Goal: Transaction & Acquisition: Purchase product/service

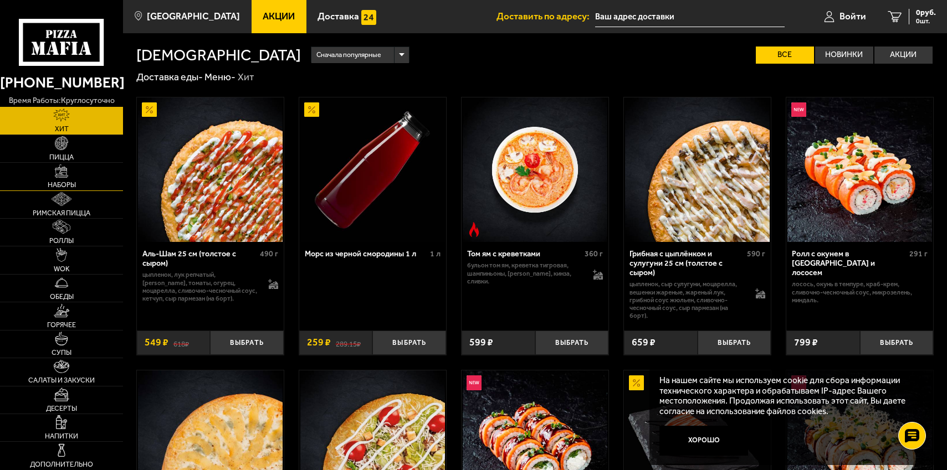
click at [70, 172] on link "Наборы" at bounding box center [61, 176] width 123 height 27
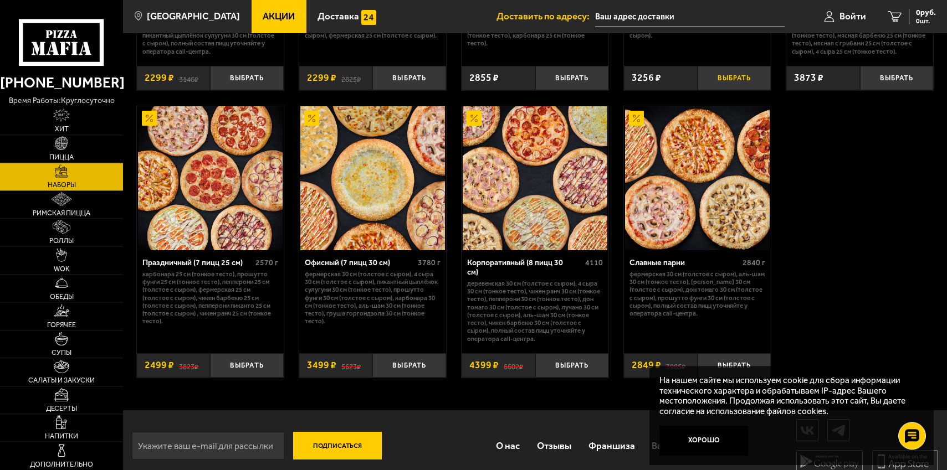
scroll to position [1526, 0]
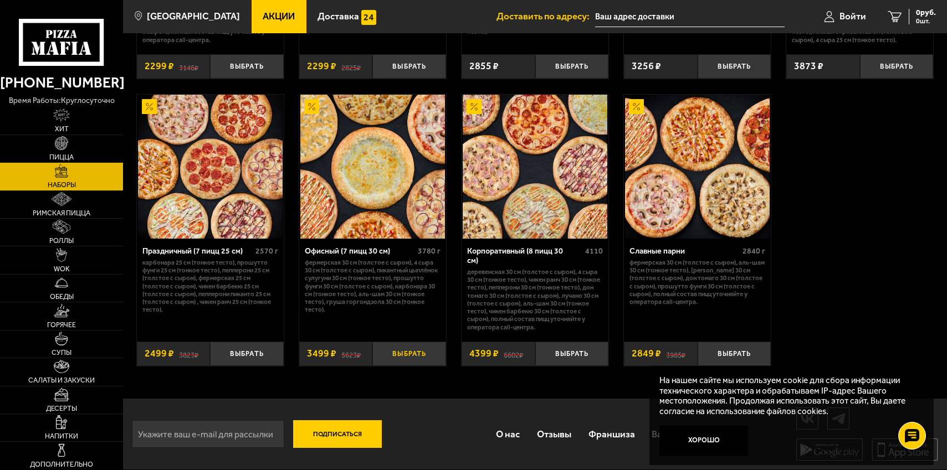
click at [428, 361] on button "Выбрать" at bounding box center [408, 354] width 73 height 24
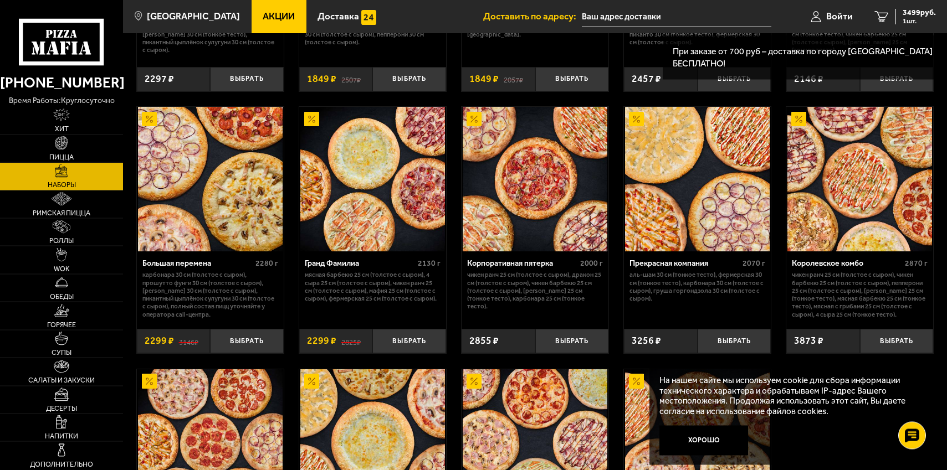
scroll to position [1102, 0]
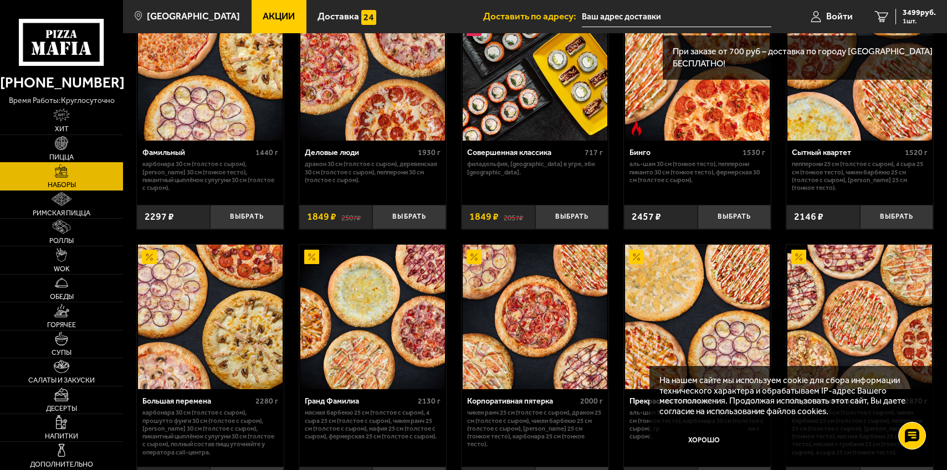
click at [64, 156] on span "Пицца" at bounding box center [61, 157] width 24 height 7
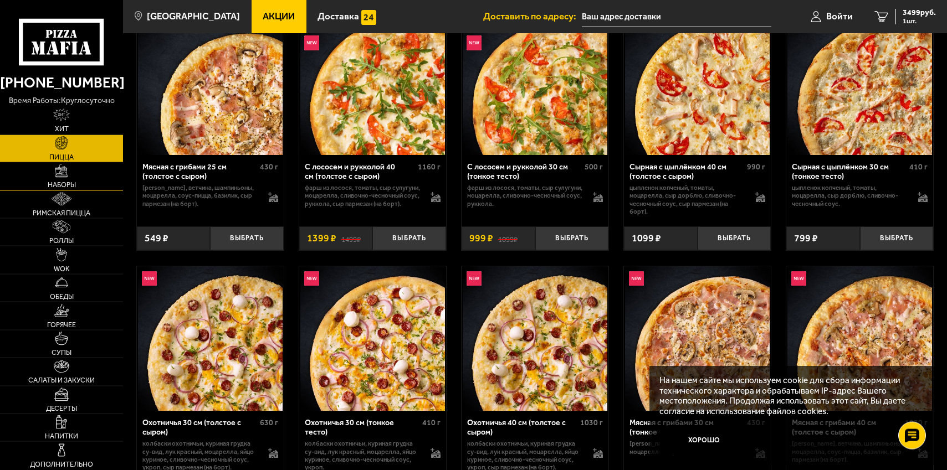
scroll to position [1921, 0]
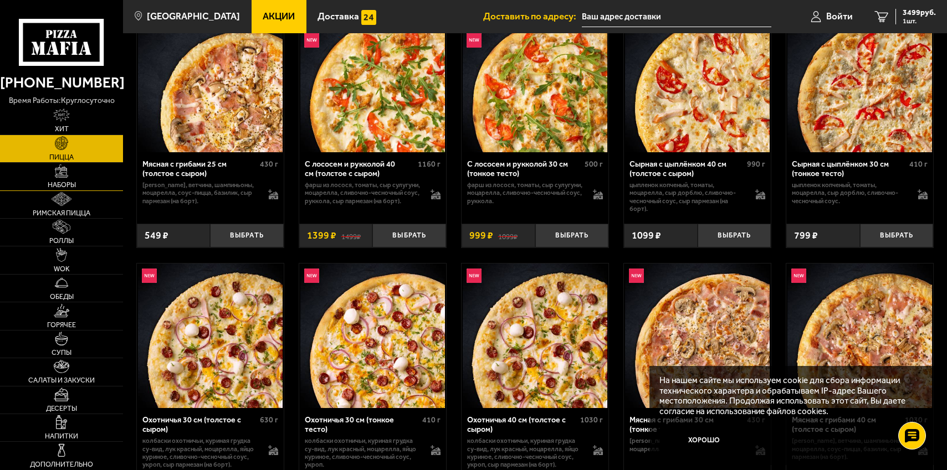
click at [69, 181] on link "Наборы" at bounding box center [61, 176] width 123 height 27
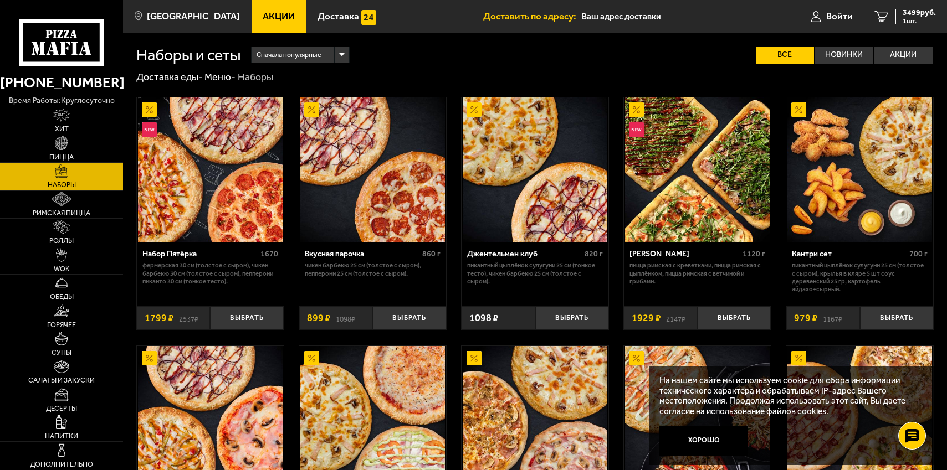
click at [270, 19] on span "Акции" at bounding box center [279, 16] width 32 height 9
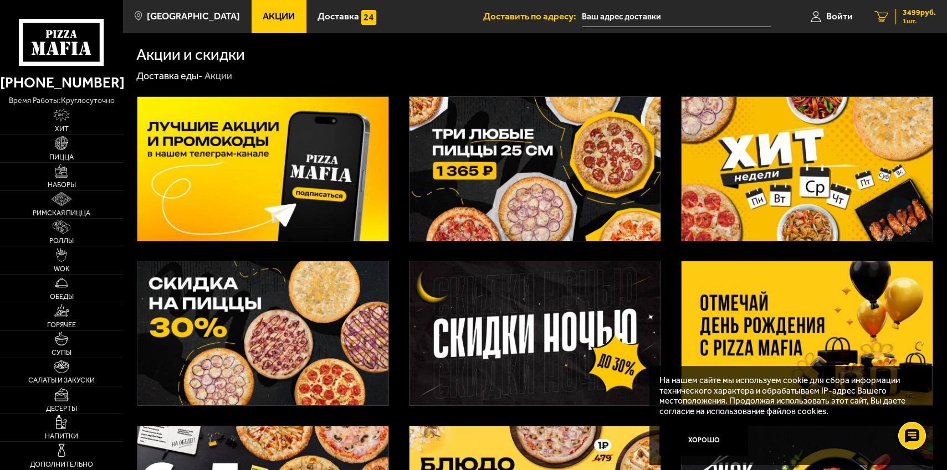
drag, startPoint x: 920, startPoint y: 16, endPoint x: 870, endPoint y: 30, distance: 51.9
click at [919, 16] on span "3499 руб." at bounding box center [918, 13] width 33 height 8
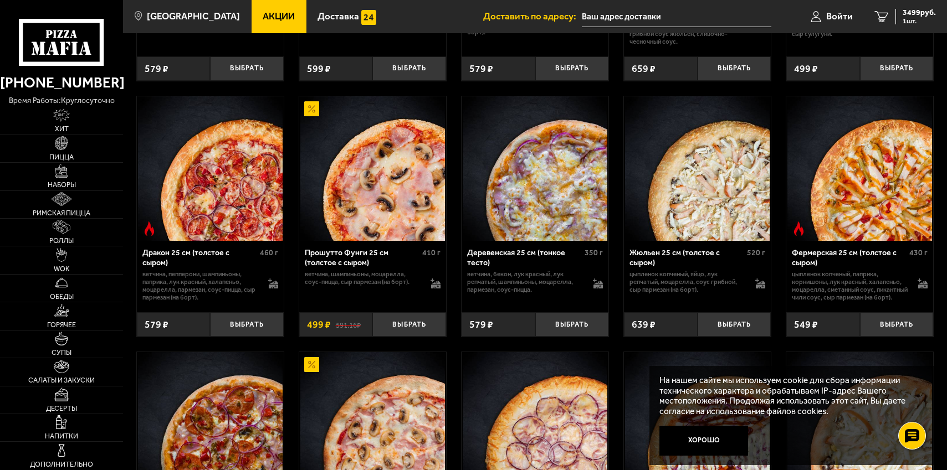
scroll to position [1413, 0]
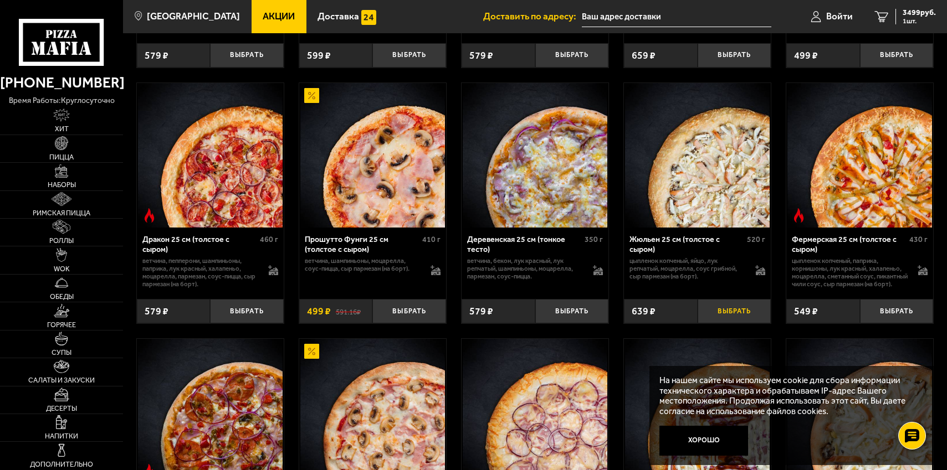
click at [728, 324] on button "Выбрать" at bounding box center [733, 311] width 73 height 24
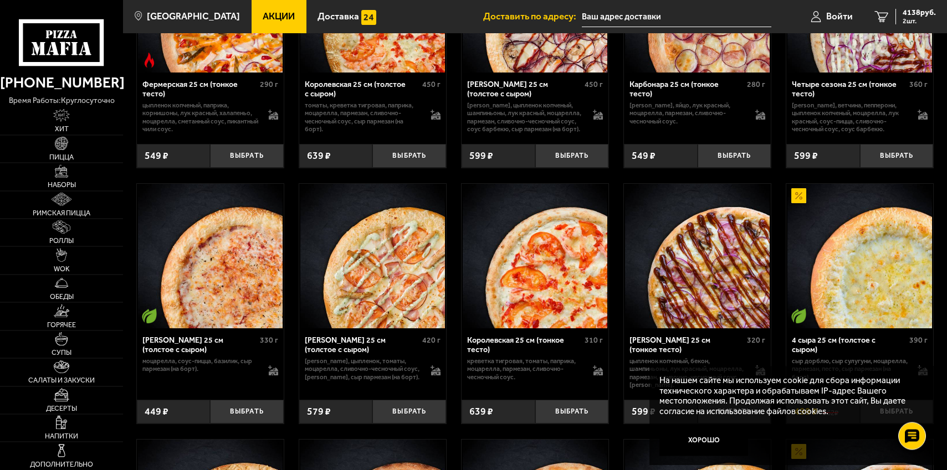
scroll to position [2204, 0]
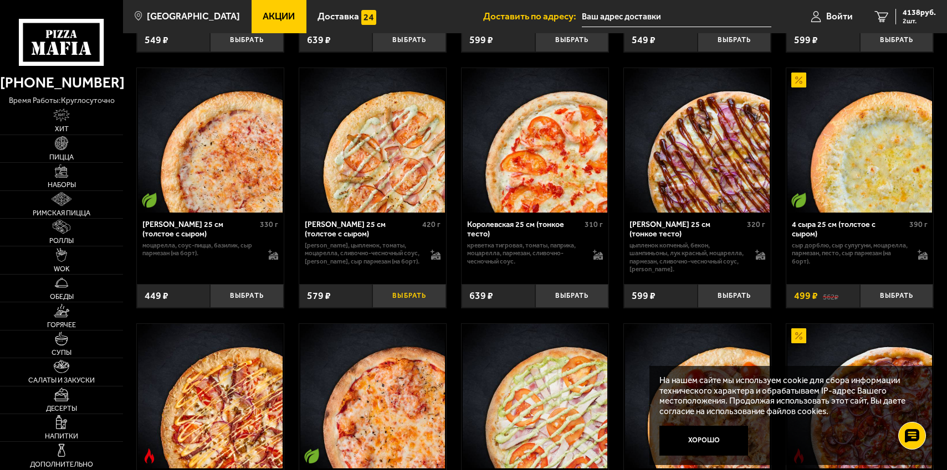
click at [420, 309] on button "Выбрать" at bounding box center [408, 296] width 73 height 24
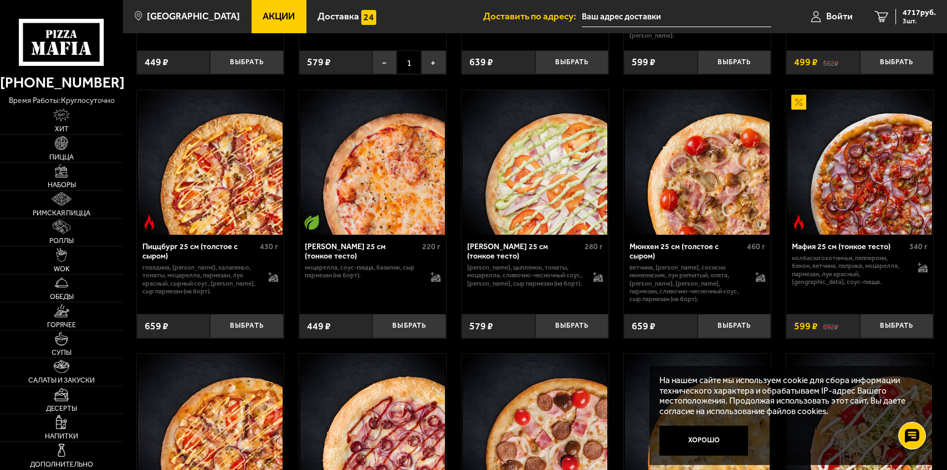
scroll to position [2373, 0]
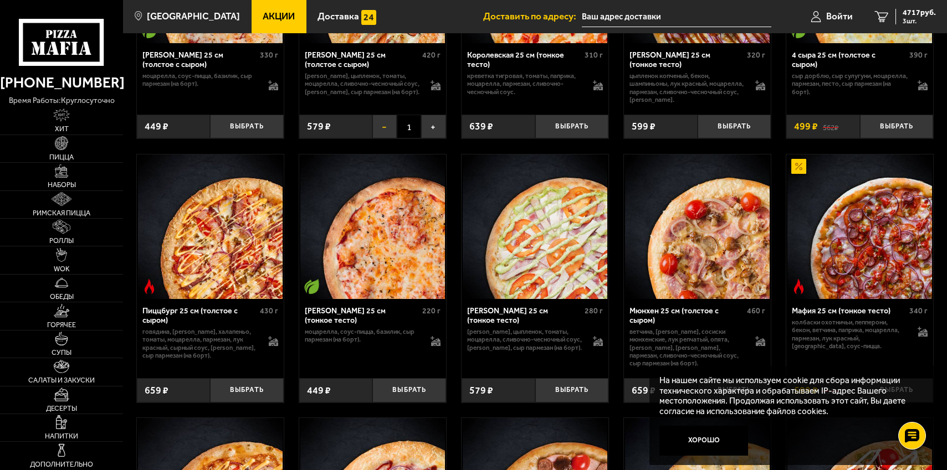
click at [379, 139] on button "−" at bounding box center [384, 127] width 24 height 24
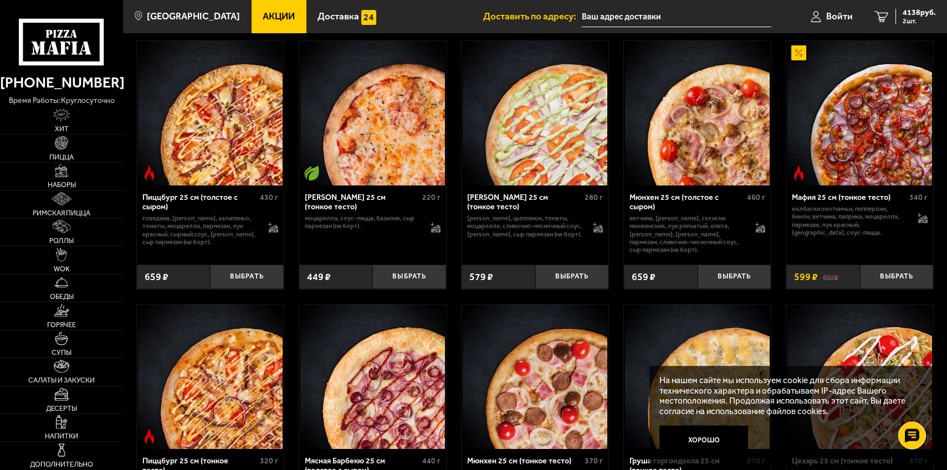
scroll to position [2543, 0]
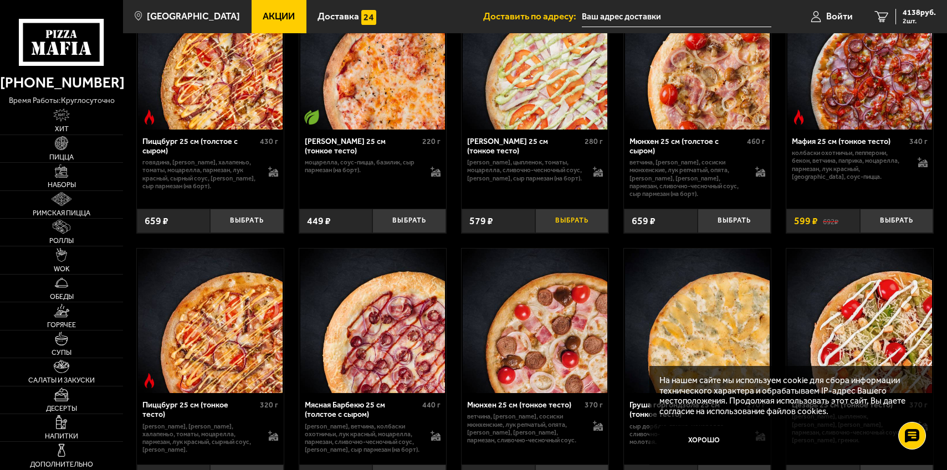
click at [577, 233] on button "Выбрать" at bounding box center [571, 221] width 73 height 24
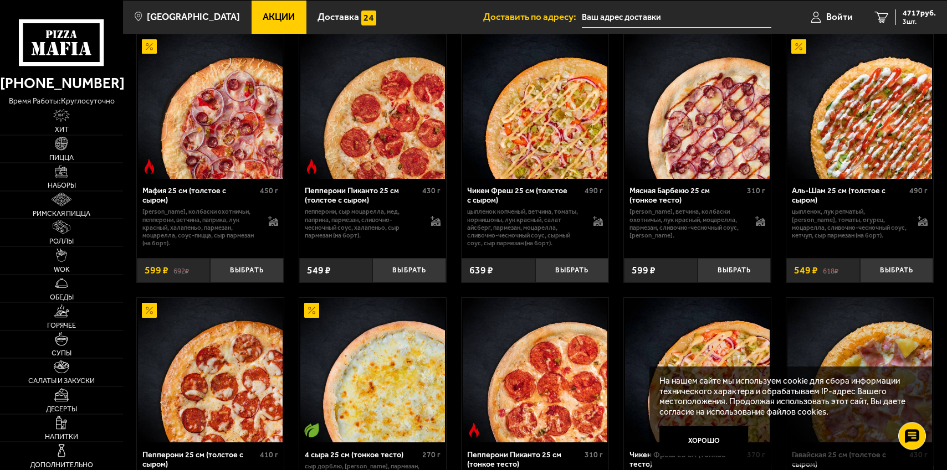
scroll to position [396, 0]
click at [265, 280] on button "Выбрать" at bounding box center [246, 270] width 73 height 24
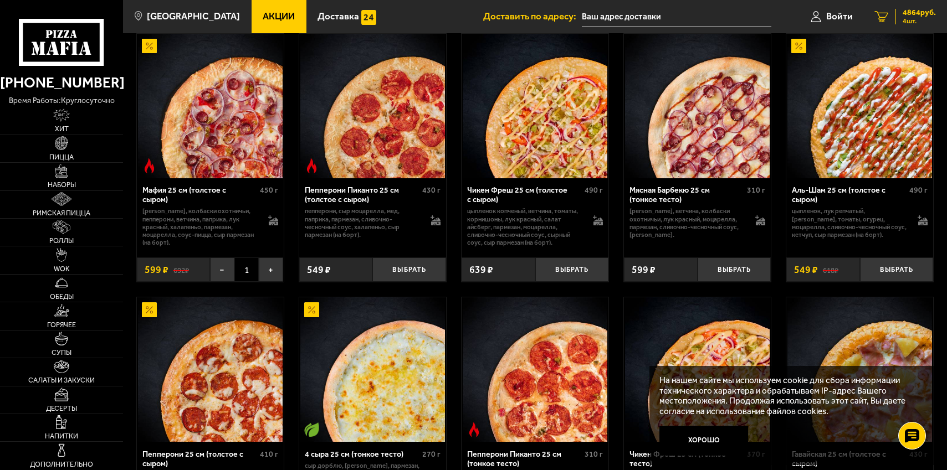
click at [917, 14] on span "4864 руб." at bounding box center [918, 13] width 33 height 8
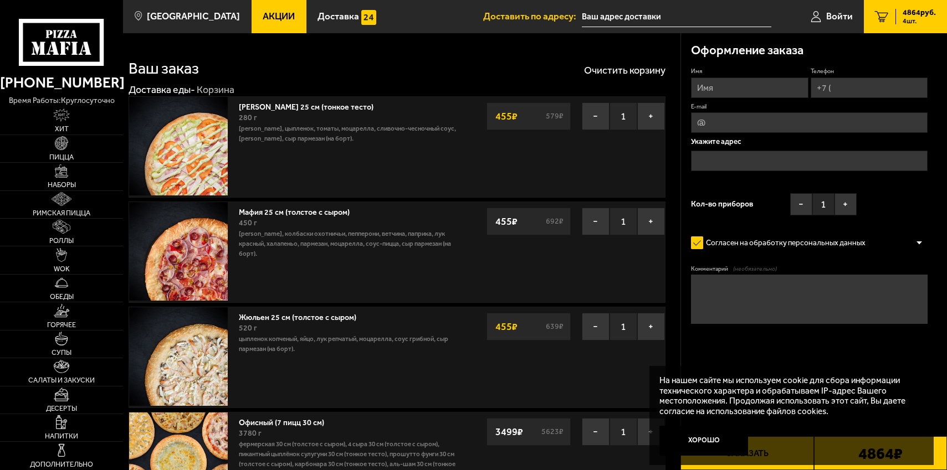
click at [713, 82] on input "Имя" at bounding box center [749, 88] width 117 height 20
type input "[PERSON_NAME]"
click at [843, 86] on input "Телефон" at bounding box center [868, 88] width 117 height 20
type input "[PHONE_NUMBER]"
click at [768, 125] on input "E-mail" at bounding box center [809, 122] width 237 height 20
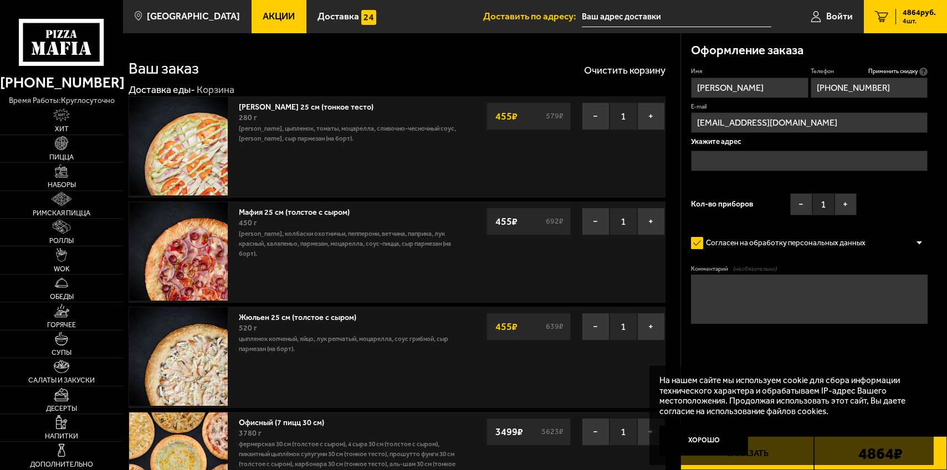
type input "[EMAIL_ADDRESS][DOMAIN_NAME]"
click at [755, 161] on input "text" at bounding box center [809, 161] width 237 height 20
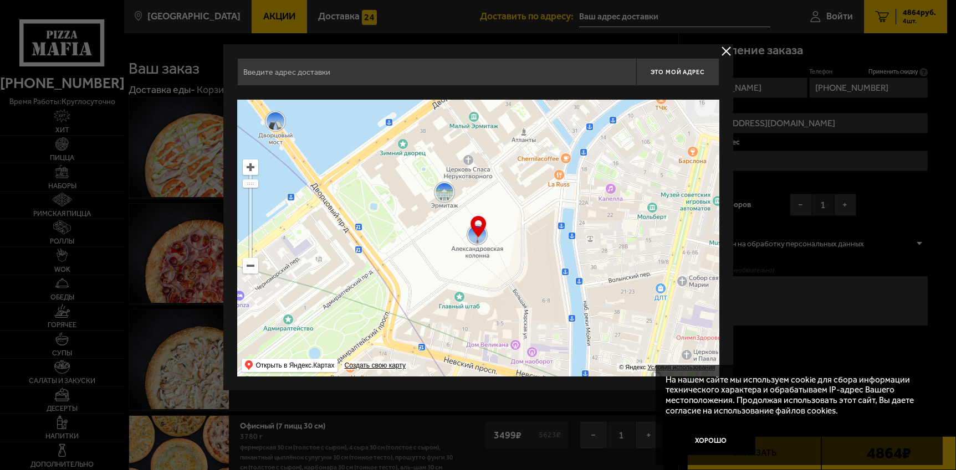
click at [324, 74] on input "text" at bounding box center [436, 72] width 399 height 28
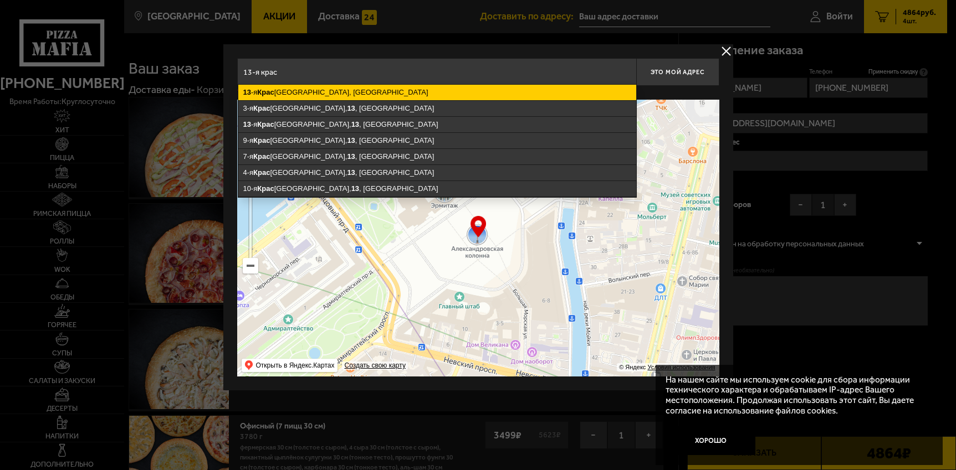
click at [341, 90] on ymaps "13 -я [GEOGRAPHIC_DATA], [GEOGRAPHIC_DATA]" at bounding box center [437, 93] width 398 height 16
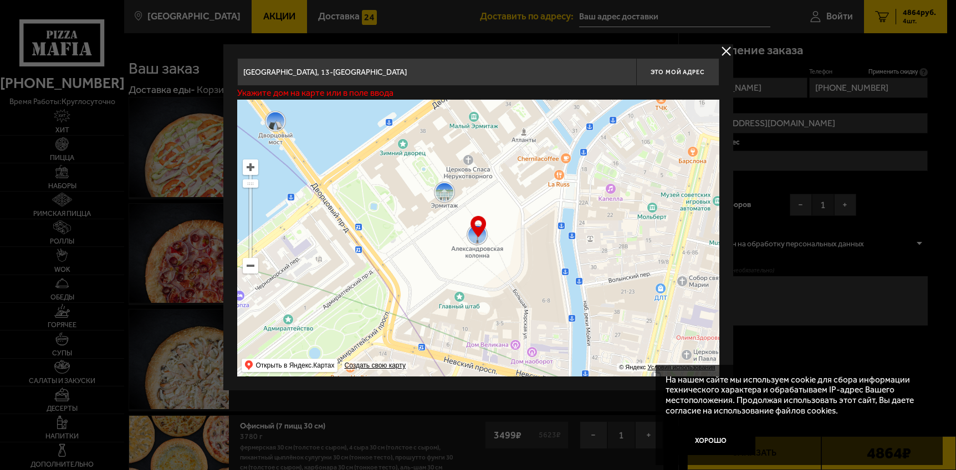
click at [435, 72] on input "[GEOGRAPHIC_DATA], 13-[GEOGRAPHIC_DATA]" at bounding box center [436, 72] width 399 height 28
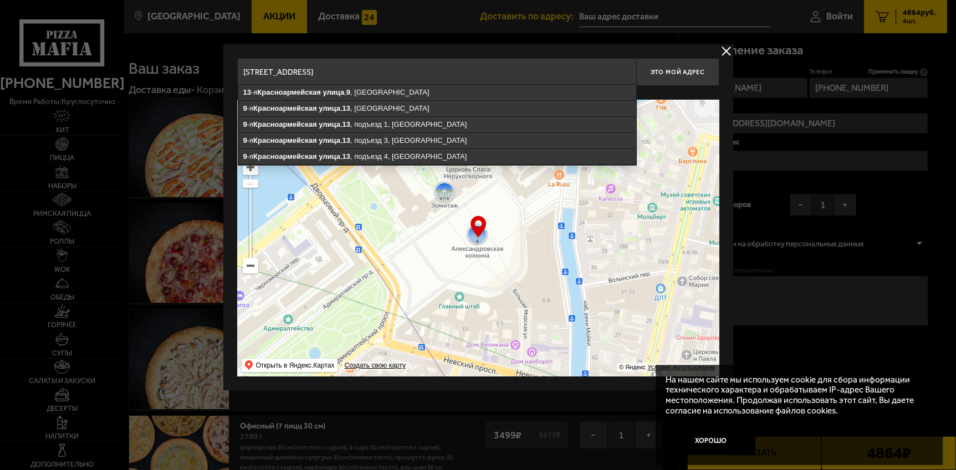
type input "[STREET_ADDRESS]"
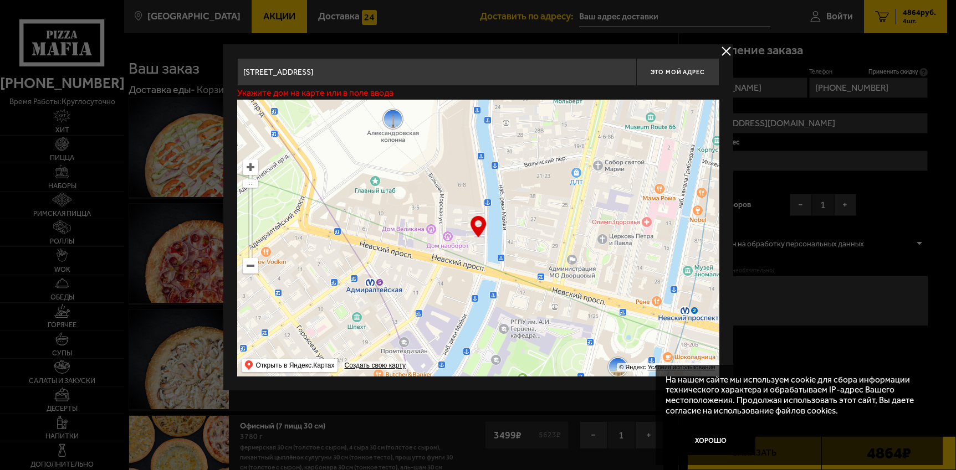
drag, startPoint x: 519, startPoint y: 306, endPoint x: 430, endPoint y: 179, distance: 154.6
click at [430, 179] on ymaps at bounding box center [478, 238] width 482 height 277
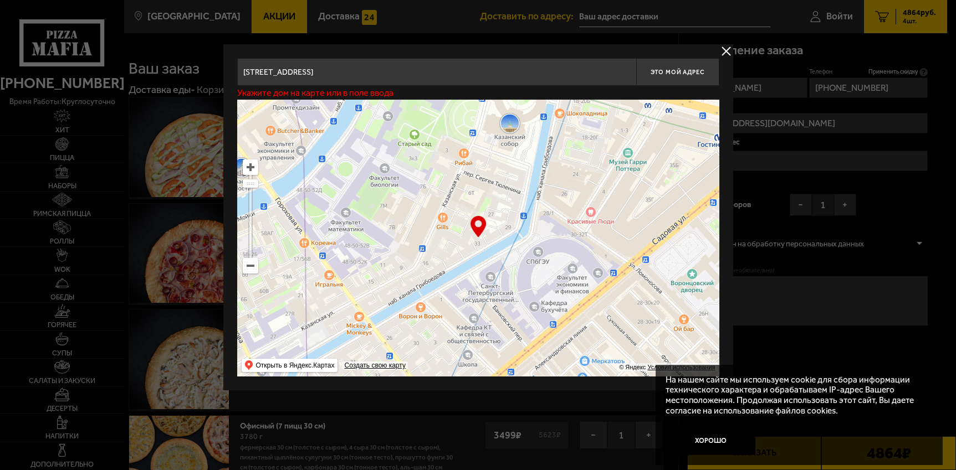
type input "[PERSON_NAME][STREET_ADDRESS]"
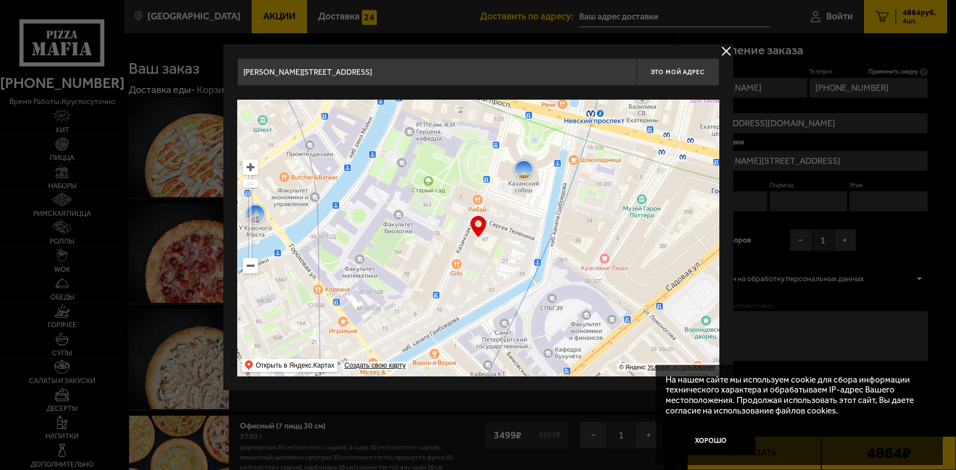
drag, startPoint x: 475, startPoint y: 294, endPoint x: 418, endPoint y: 157, distance: 148.3
click at [418, 157] on ymaps at bounding box center [478, 238] width 482 height 277
type input "[PERSON_NAME][STREET_ADDRESS]"
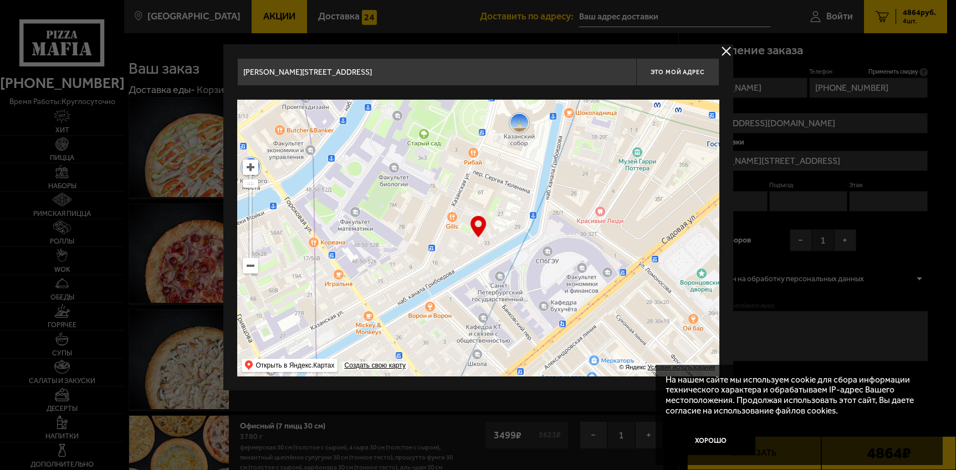
drag, startPoint x: 494, startPoint y: 294, endPoint x: 489, endPoint y: 242, distance: 51.8
click at [489, 242] on ymaps at bounding box center [478, 238] width 482 height 277
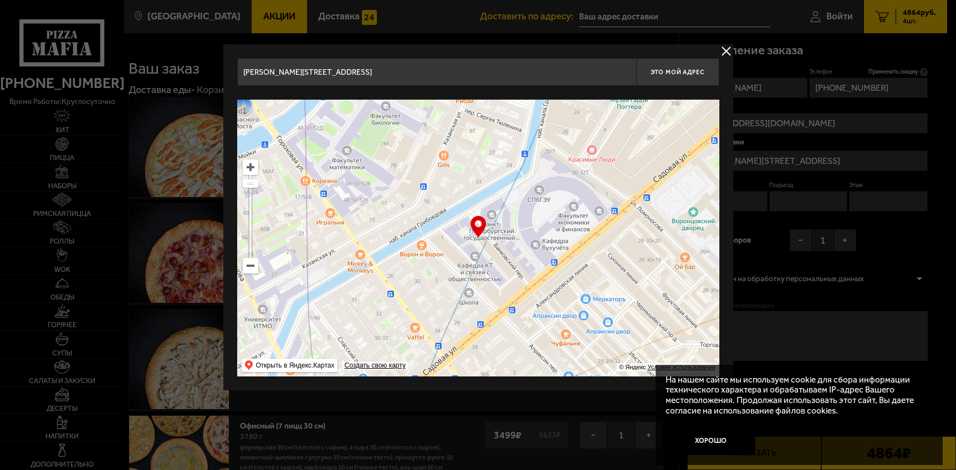
type input "[STREET_ADDRESS]"
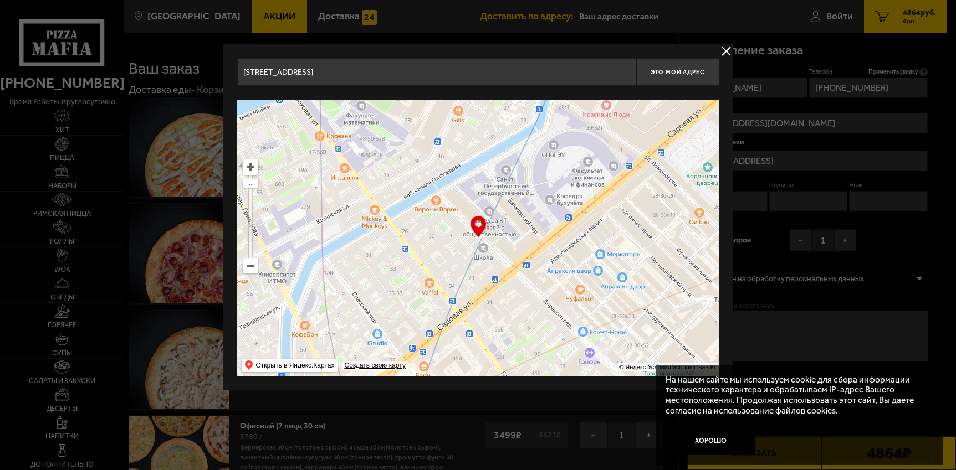
drag, startPoint x: 489, startPoint y: 227, endPoint x: 517, endPoint y: 147, distance: 84.4
click at [517, 147] on ymaps at bounding box center [478, 238] width 482 height 277
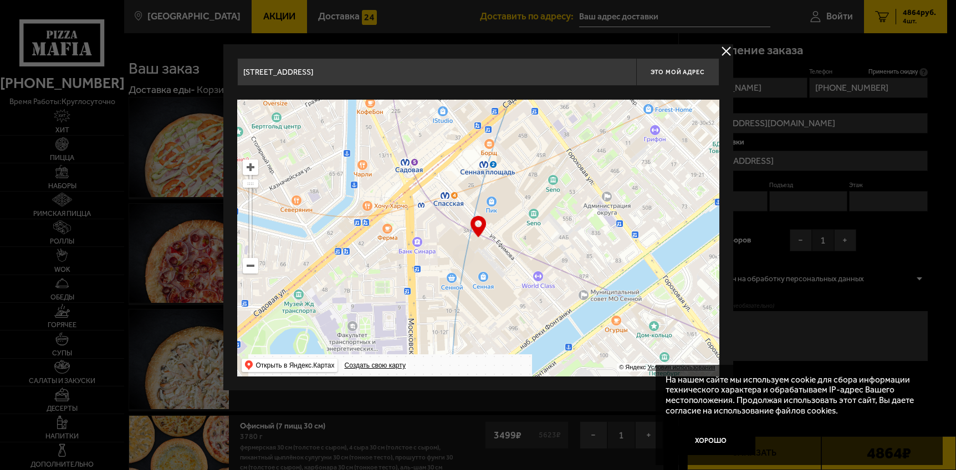
drag, startPoint x: 517, startPoint y: 294, endPoint x: 541, endPoint y: 163, distance: 133.4
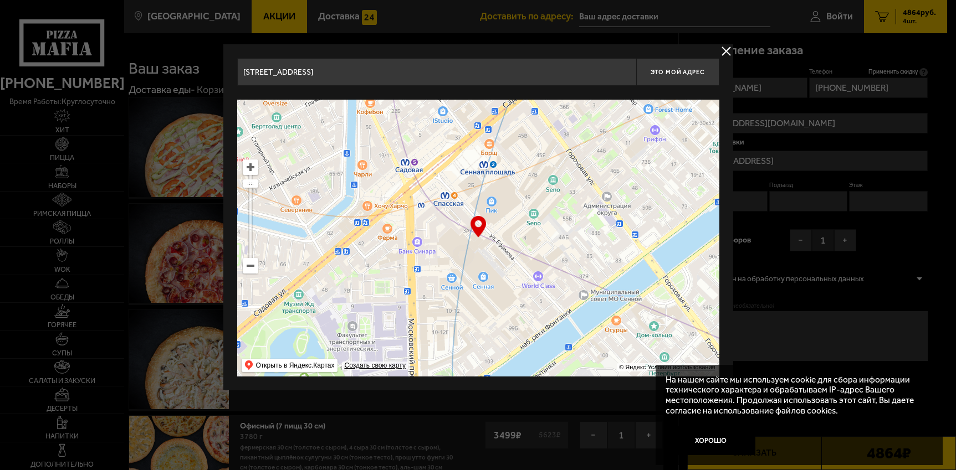
click at [541, 163] on ymaps at bounding box center [478, 238] width 482 height 277
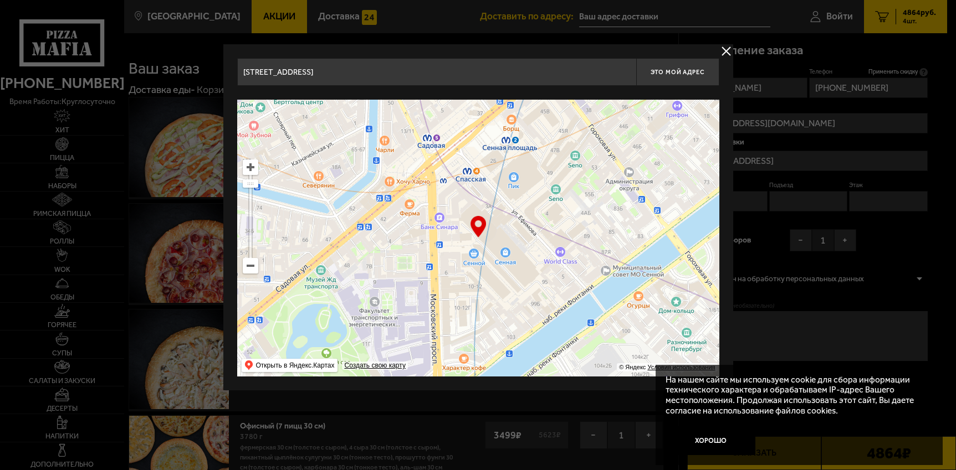
type input "[STREET_ADDRESS][PERSON_NAME]"
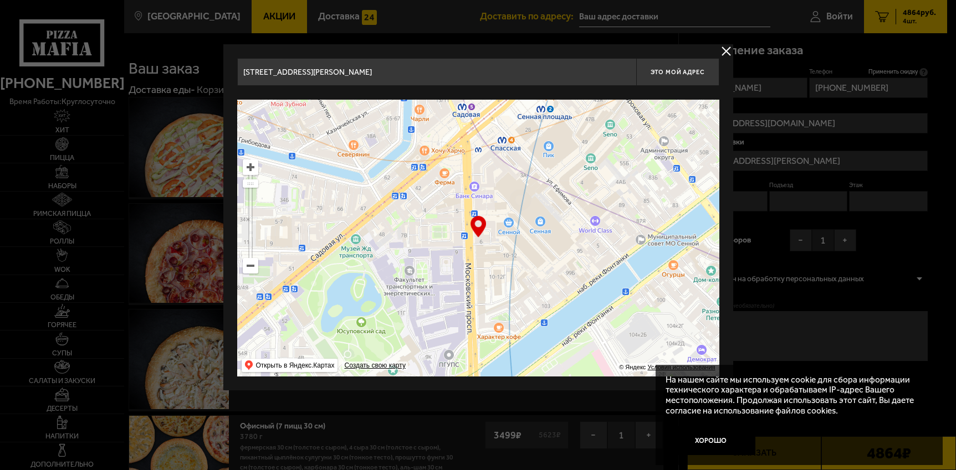
drag, startPoint x: 496, startPoint y: 258, endPoint x: 584, endPoint y: 183, distance: 115.6
click at [584, 183] on ymaps at bounding box center [478, 238] width 482 height 277
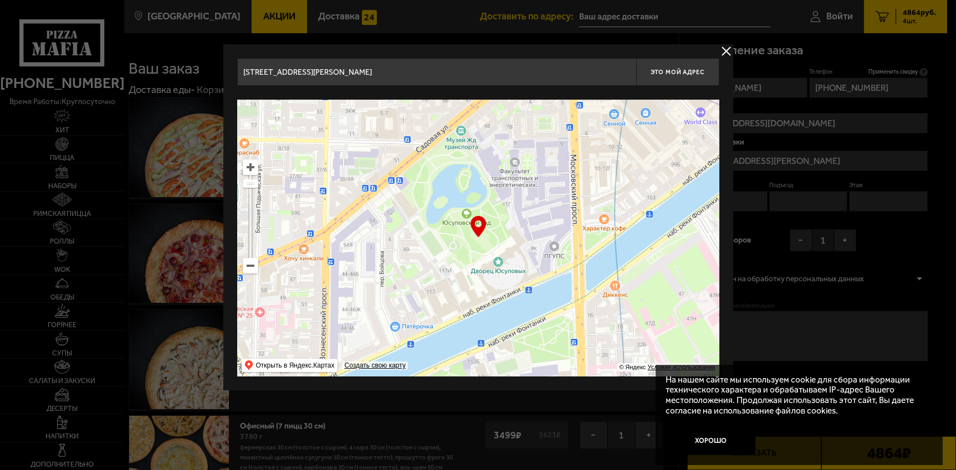
drag, startPoint x: 568, startPoint y: 253, endPoint x: 597, endPoint y: 197, distance: 63.4
click at [597, 197] on ymaps at bounding box center [478, 238] width 482 height 277
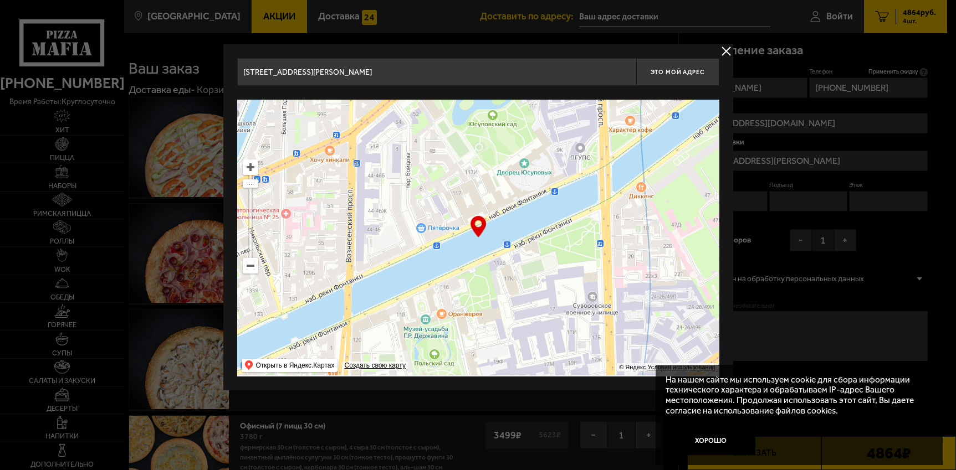
drag, startPoint x: 547, startPoint y: 293, endPoint x: 571, endPoint y: 201, distance: 95.1
click at [570, 197] on ymaps at bounding box center [478, 238] width 482 height 277
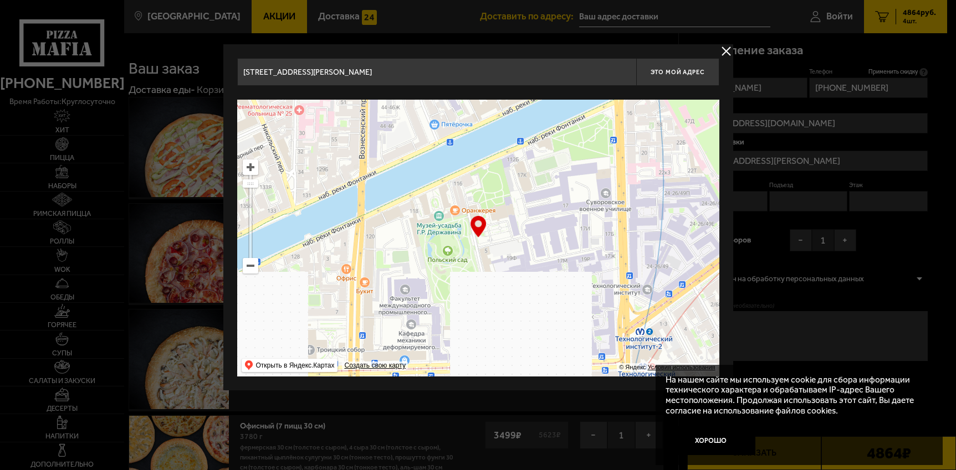
drag, startPoint x: 567, startPoint y: 308, endPoint x: 593, endPoint y: 161, distance: 149.7
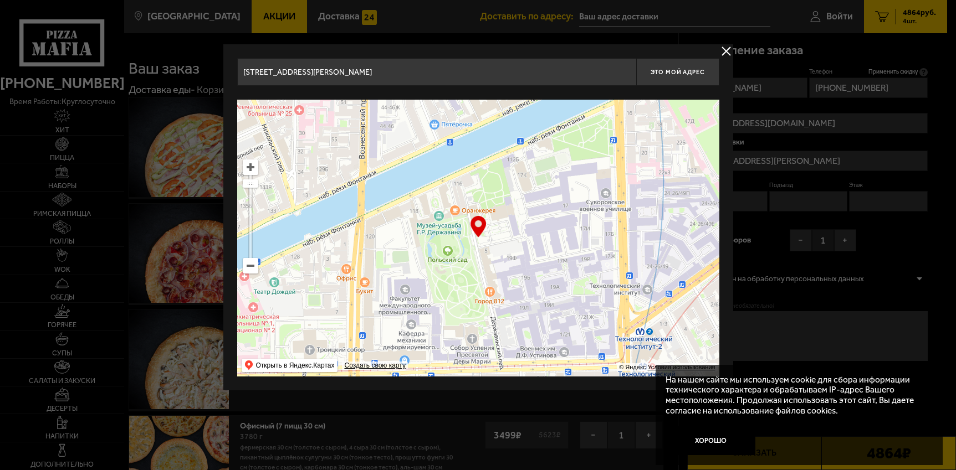
click at [593, 161] on ymaps at bounding box center [478, 238] width 482 height 277
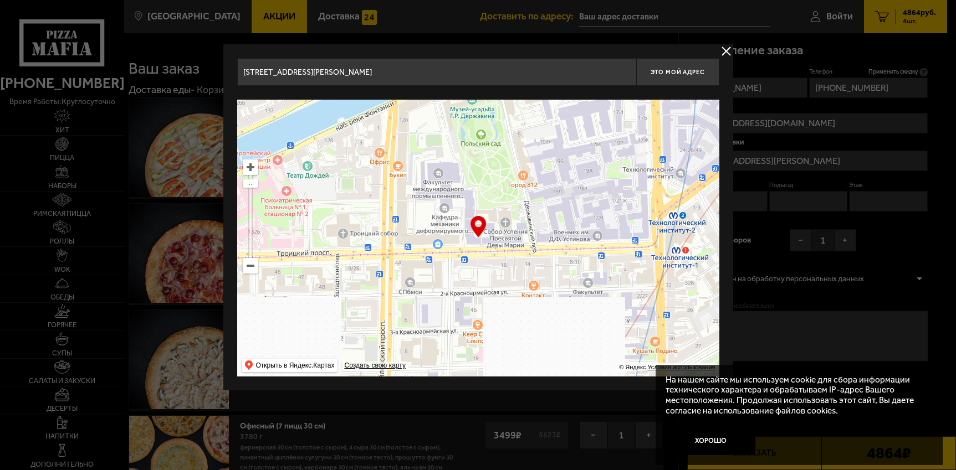
type input "1-я [STREET_ADDRESS]"
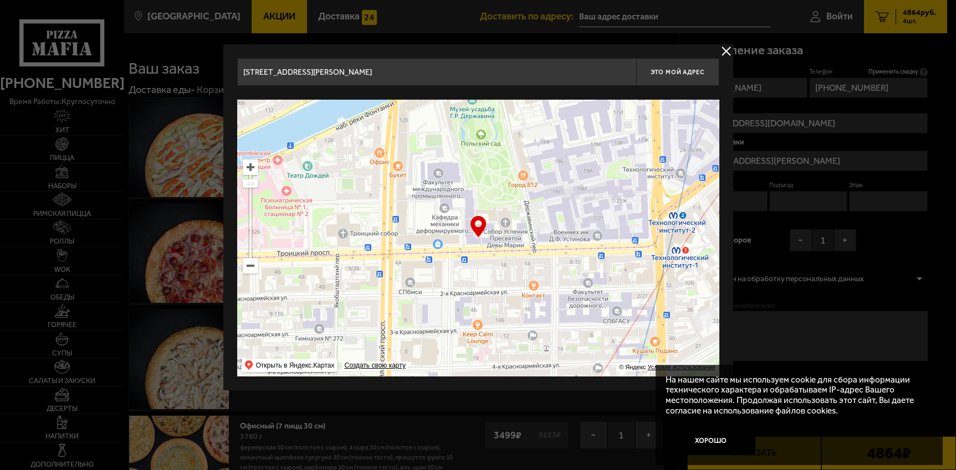
type input "1-я [STREET_ADDRESS]"
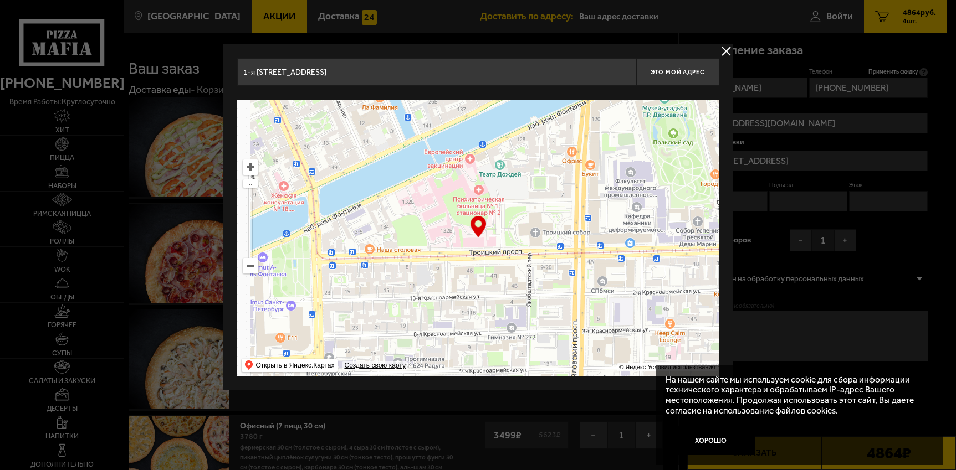
type input "[STREET_ADDRESS]"
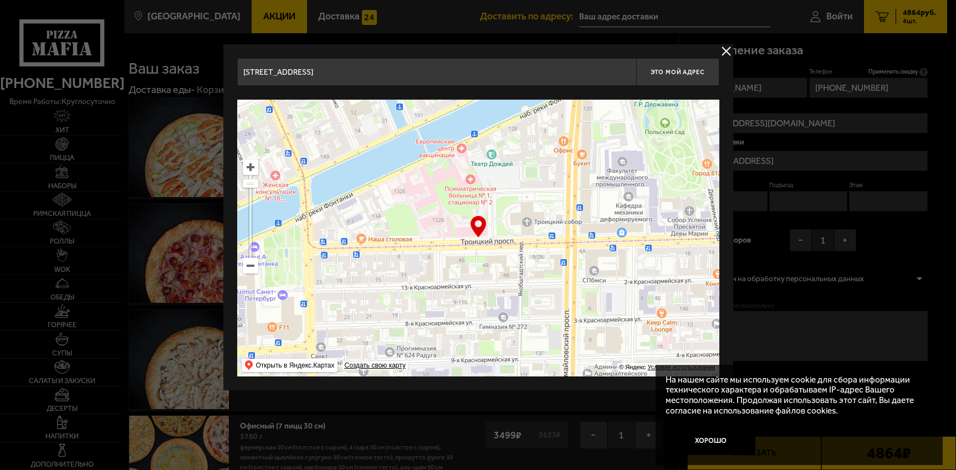
drag, startPoint x: 353, startPoint y: 284, endPoint x: 537, endPoint y: 272, distance: 184.3
click at [537, 272] on ymaps at bounding box center [478, 238] width 482 height 277
type input "[STREET_ADDRESS]"
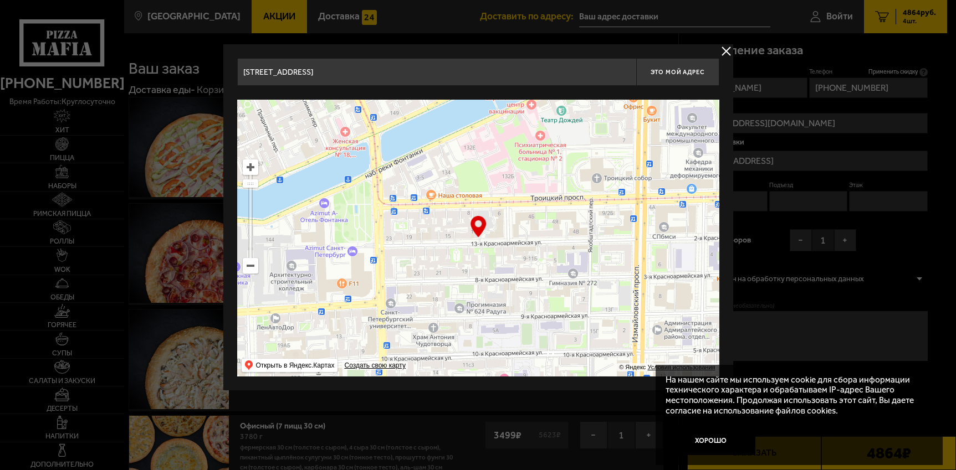
drag, startPoint x: 485, startPoint y: 261, endPoint x: 557, endPoint y: 216, distance: 84.4
click at [557, 216] on ymaps at bounding box center [478, 238] width 482 height 277
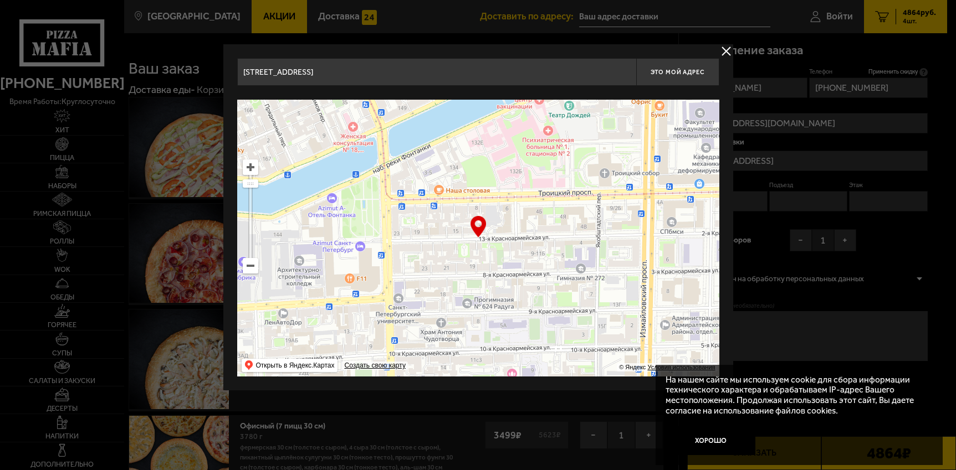
click at [253, 172] on ymaps at bounding box center [250, 167] width 14 height 14
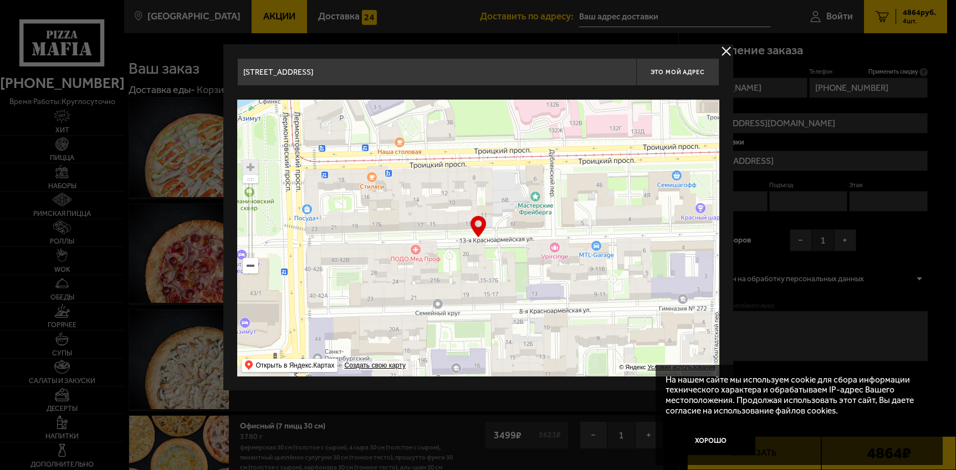
click at [253, 172] on ymaps at bounding box center [250, 167] width 14 height 14
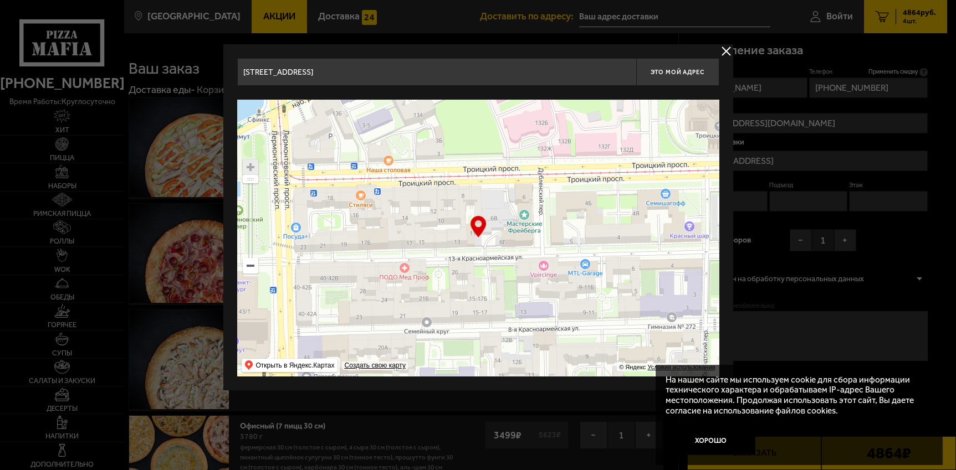
drag, startPoint x: 450, startPoint y: 304, endPoint x: 439, endPoint y: 322, distance: 21.4
click at [439, 322] on ymaps at bounding box center [478, 238] width 482 height 277
type input "[STREET_ADDRESS]"
click at [254, 170] on ymaps at bounding box center [250, 167] width 14 height 14
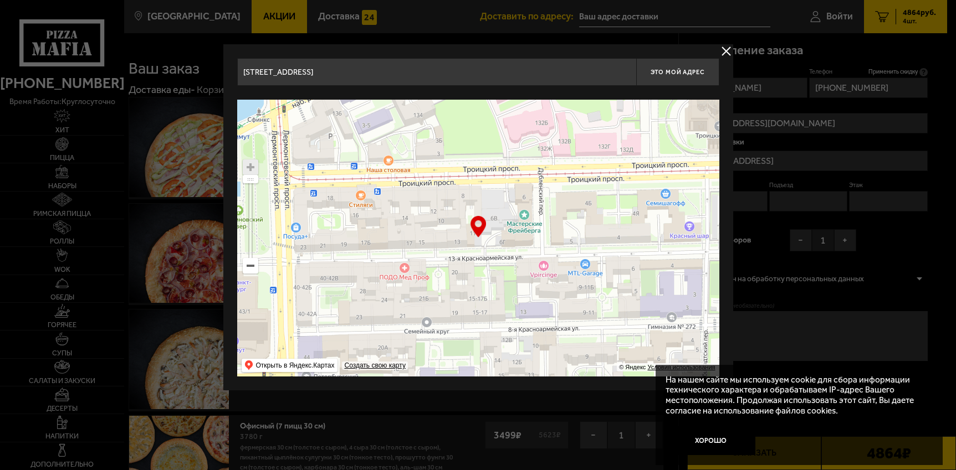
click at [253, 168] on ymaps at bounding box center [250, 167] width 14 height 14
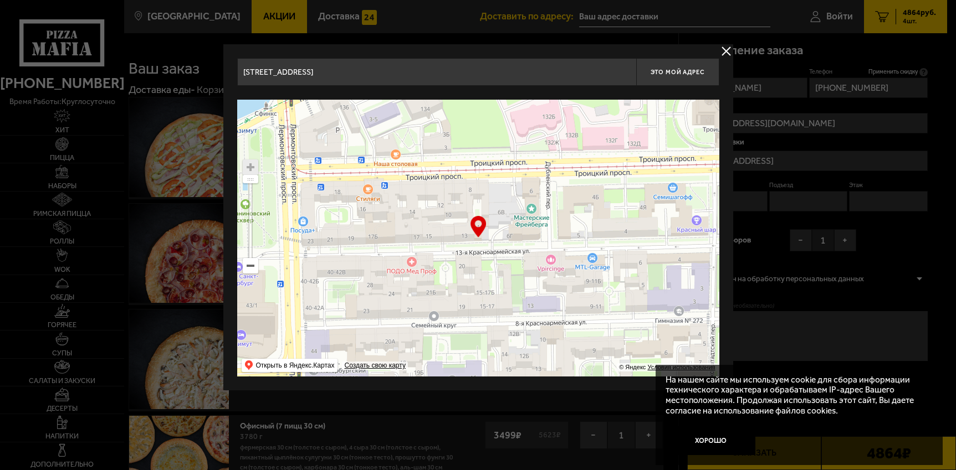
type input "[STREET_ADDRESS]"
drag, startPoint x: 515, startPoint y: 265, endPoint x: 522, endPoint y: 259, distance: 9.4
click at [522, 259] on ymaps at bounding box center [478, 238] width 482 height 277
type input "[STREET_ADDRESS]"
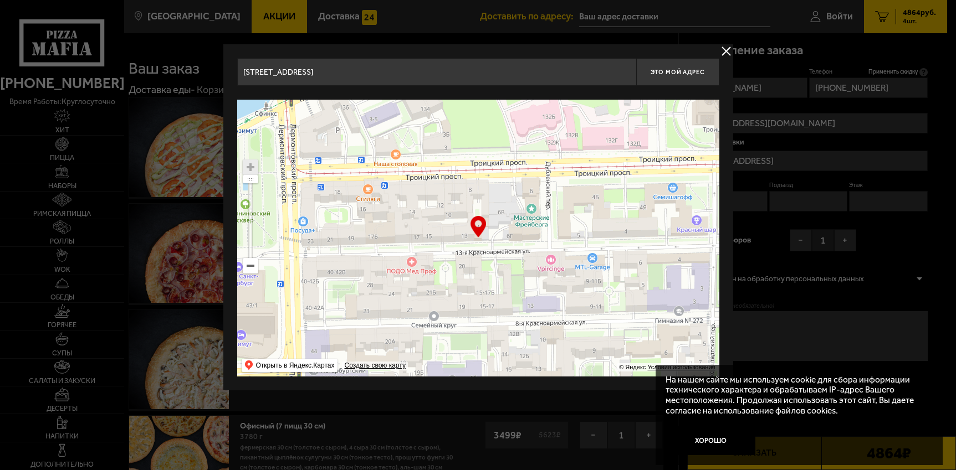
type input "[STREET_ADDRESS]"
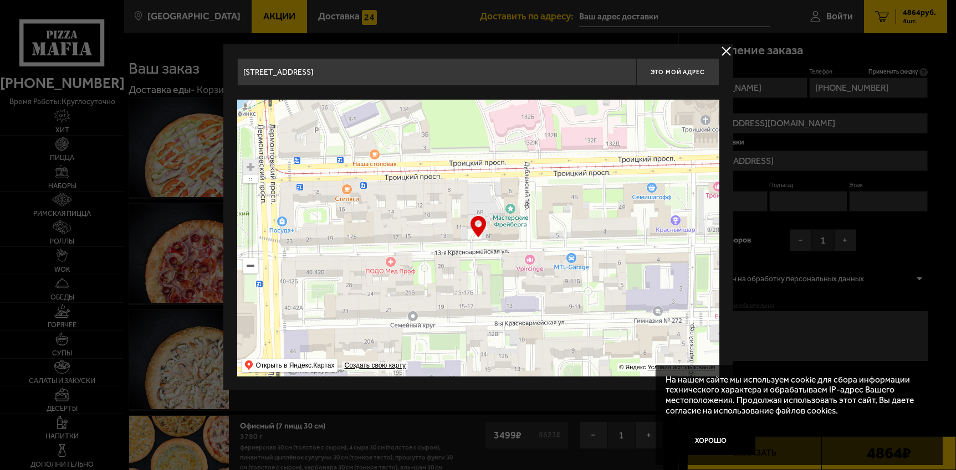
type input "[PERSON_NAME][STREET_ADDRESS]"
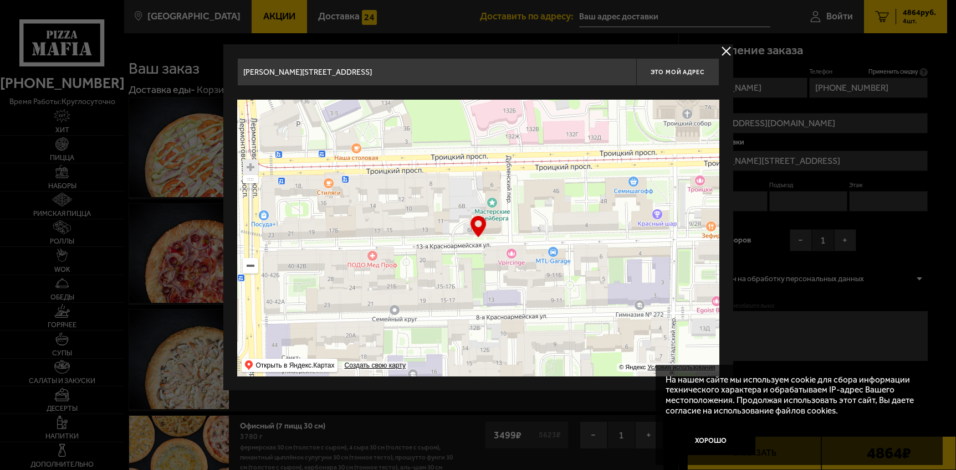
type input "[STREET_ADDRESS]"
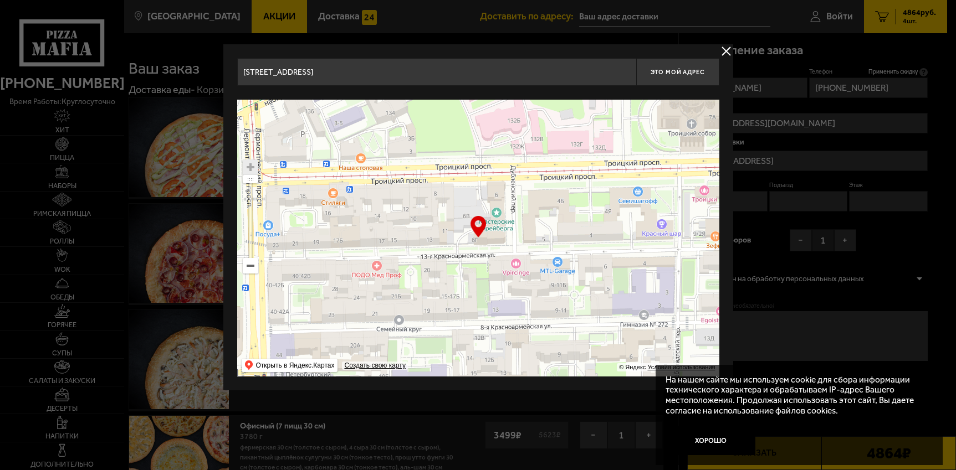
type input "[PERSON_NAME][STREET_ADDRESS]"
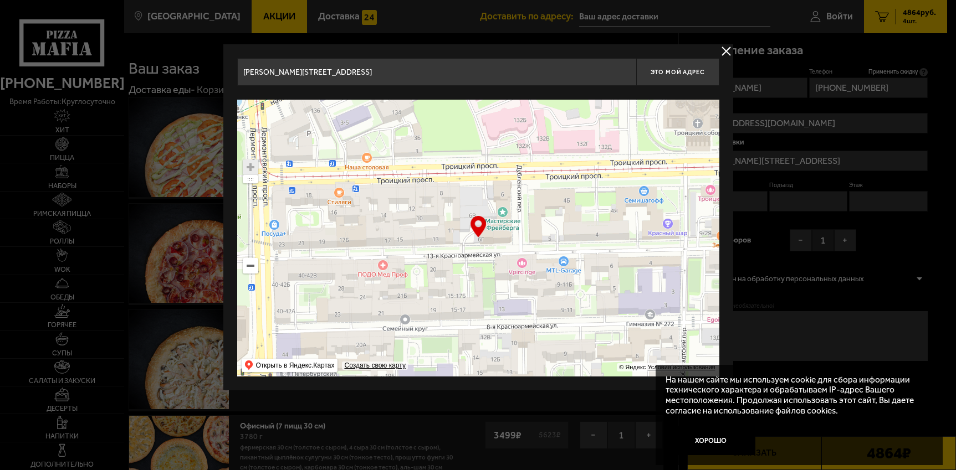
drag, startPoint x: 437, startPoint y: 254, endPoint x: 408, endPoint y: 257, distance: 29.0
click at [408, 257] on ymaps at bounding box center [478, 238] width 482 height 277
type input "[PERSON_NAME][STREET_ADDRESS]"
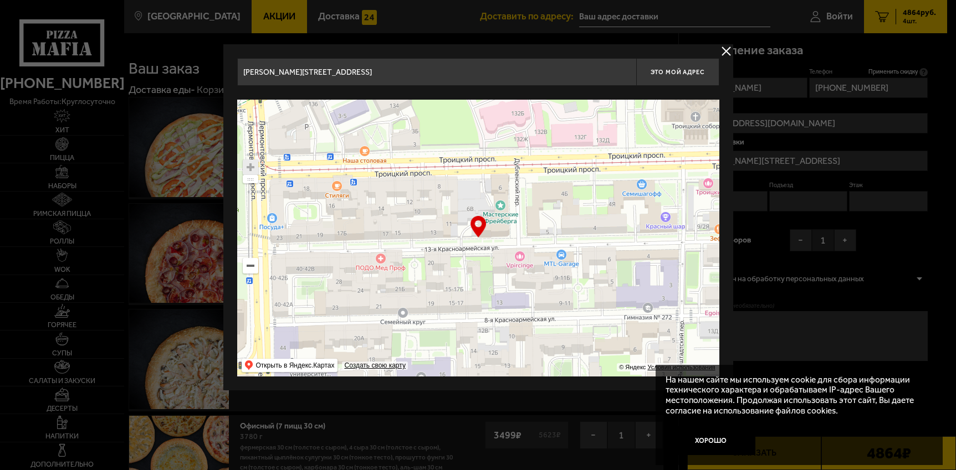
drag, startPoint x: 507, startPoint y: 258, endPoint x: 505, endPoint y: 252, distance: 7.0
click at [505, 252] on ymaps at bounding box center [478, 238] width 482 height 277
click at [366, 63] on input "[PERSON_NAME][STREET_ADDRESS]" at bounding box center [436, 72] width 399 height 28
drag, startPoint x: 365, startPoint y: 76, endPoint x: 196, endPoint y: 76, distance: 169.0
click at [237, 76] on input "[PERSON_NAME][STREET_ADDRESS]" at bounding box center [436, 72] width 399 height 28
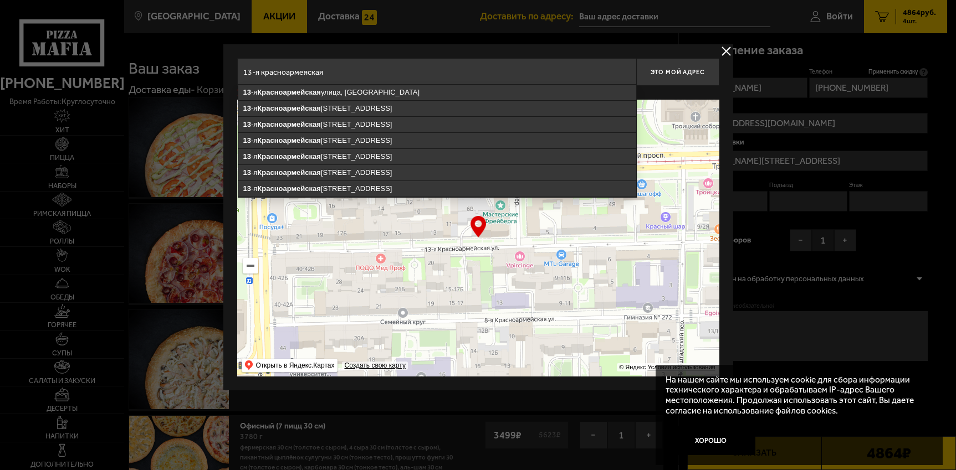
drag, startPoint x: 296, startPoint y: 77, endPoint x: 333, endPoint y: 58, distance: 41.6
click at [302, 75] on input "13-я красноармеяская" at bounding box center [436, 72] width 399 height 28
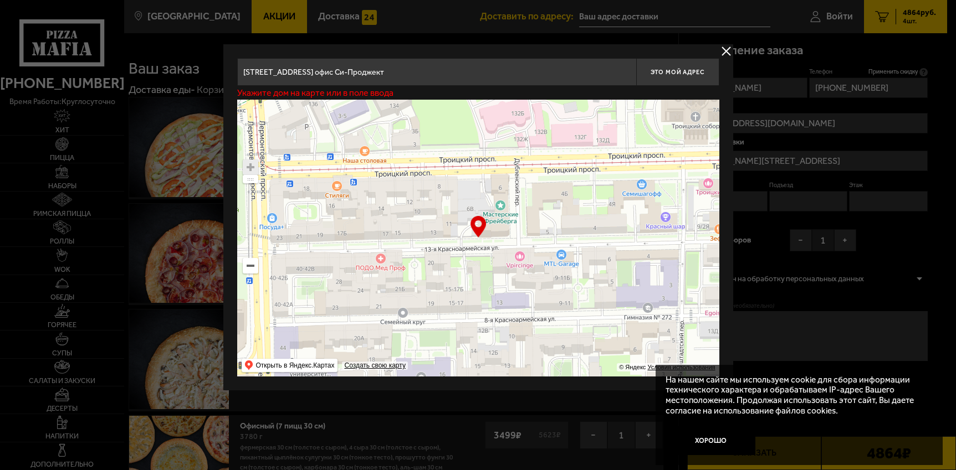
drag, startPoint x: 418, startPoint y: 70, endPoint x: 500, endPoint y: 66, distance: 81.6
click at [500, 66] on input "[STREET_ADDRESS] офис Си-Проджект" at bounding box center [436, 72] width 399 height 28
drag, startPoint x: 709, startPoint y: 439, endPoint x: 699, endPoint y: 446, distance: 11.5
click at [706, 441] on button "Хорошо" at bounding box center [710, 441] width 90 height 30
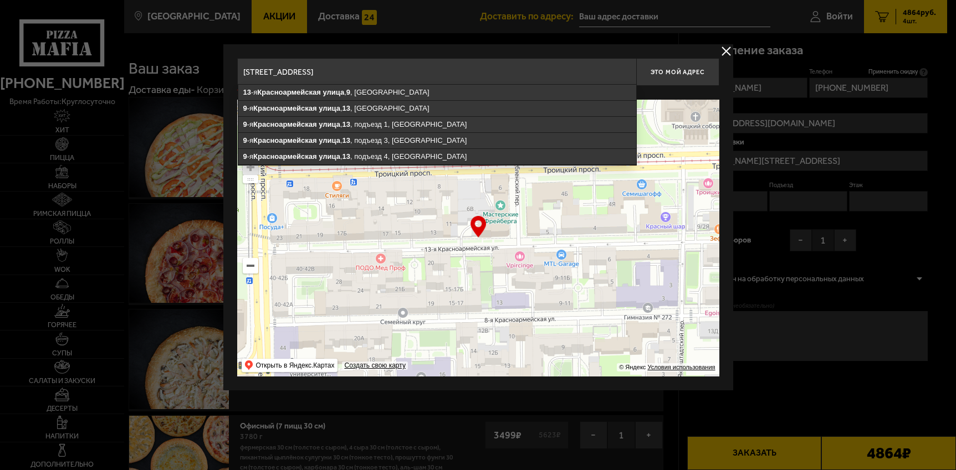
click at [432, 71] on input "[STREET_ADDRESS]" at bounding box center [436, 72] width 399 height 28
click at [401, 84] on input "[STREET_ADDRESS]" at bounding box center [436, 72] width 399 height 28
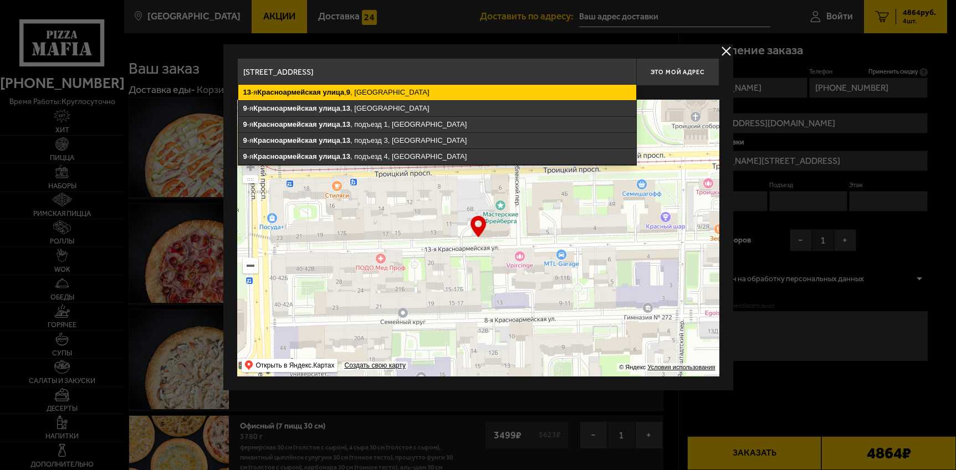
click at [403, 91] on ymaps "13 -я [STREET_ADDRESS]" at bounding box center [437, 93] width 398 height 16
type input "[STREET_ADDRESS]"
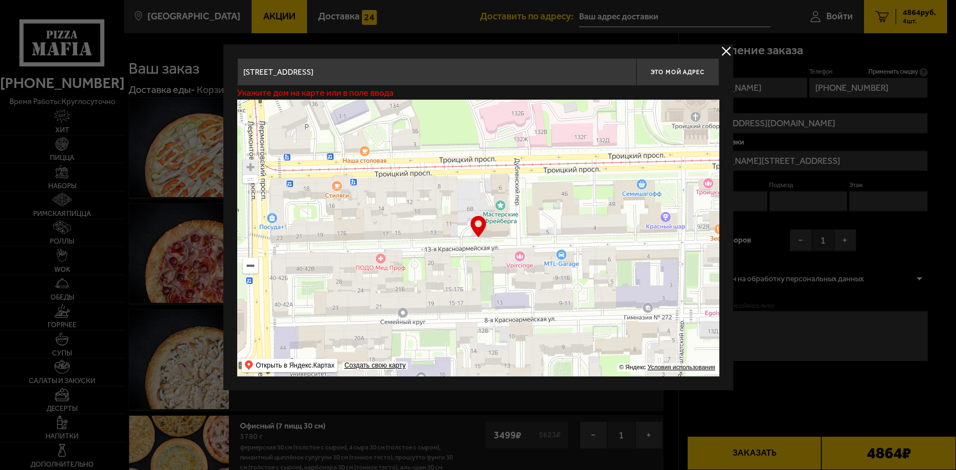
type input "[STREET_ADDRESS]"
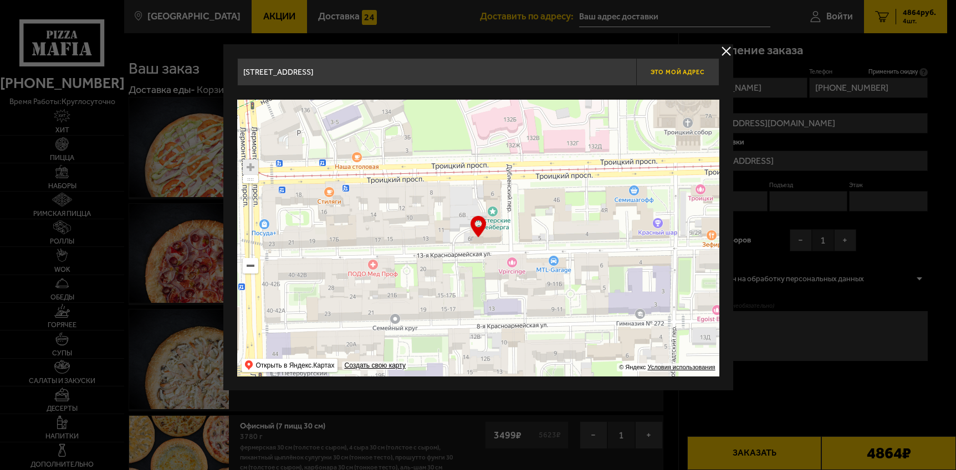
click at [670, 78] on button "Это мой адрес" at bounding box center [677, 72] width 83 height 28
type input "[STREET_ADDRESS]"
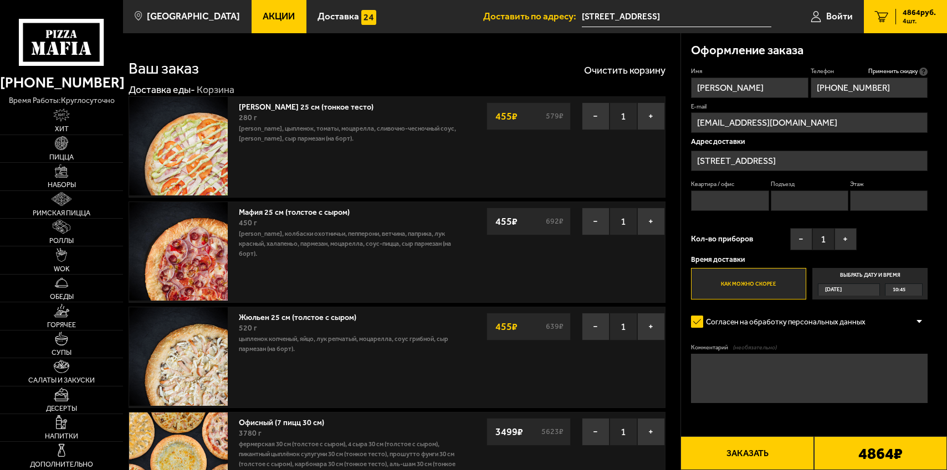
click at [755, 202] on input "Квартира / офис" at bounding box center [730, 201] width 78 height 20
type input "Си-Проджект"
click at [792, 243] on button "−" at bounding box center [801, 239] width 22 height 22
click at [868, 294] on div "[DATE]" at bounding box center [844, 289] width 52 height 11
click at [0, 0] on input "Выбрать дату и время [DATE] 10:45" at bounding box center [0, 0] width 0 height 0
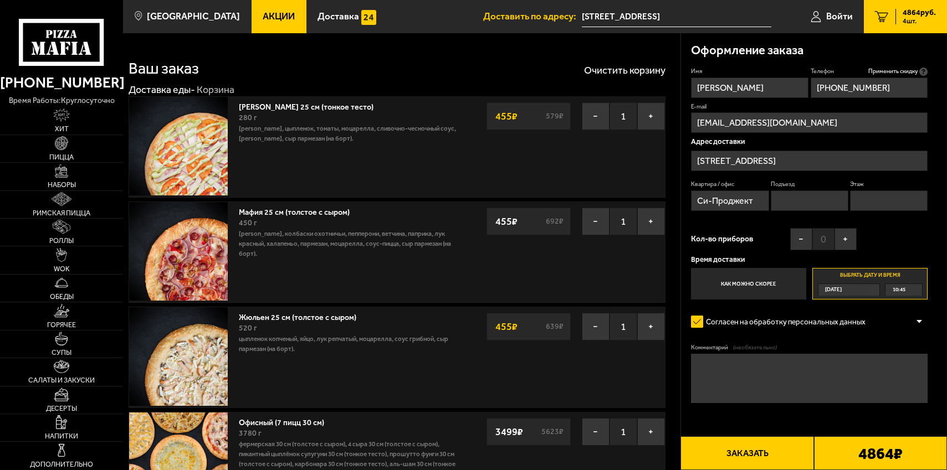
click at [899, 294] on span "10:45" at bounding box center [898, 289] width 13 height 11
click at [906, 326] on li "12:45" at bounding box center [903, 325] width 35 height 12
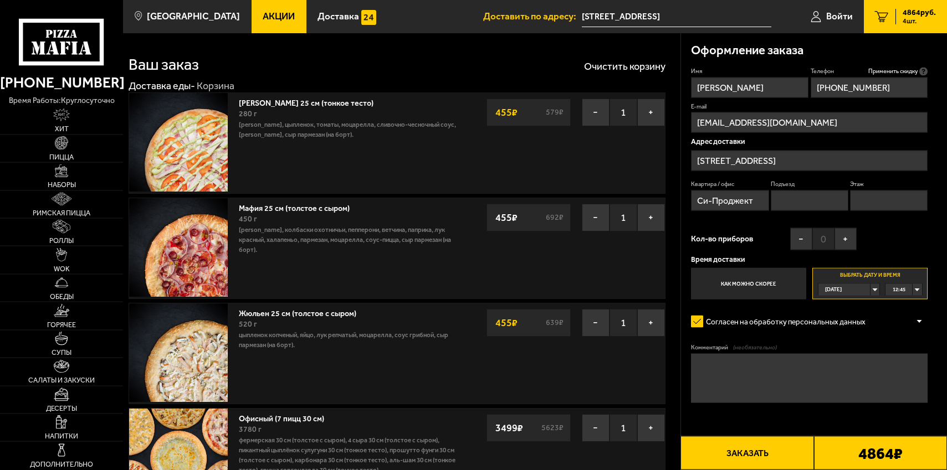
scroll to position [0, 0]
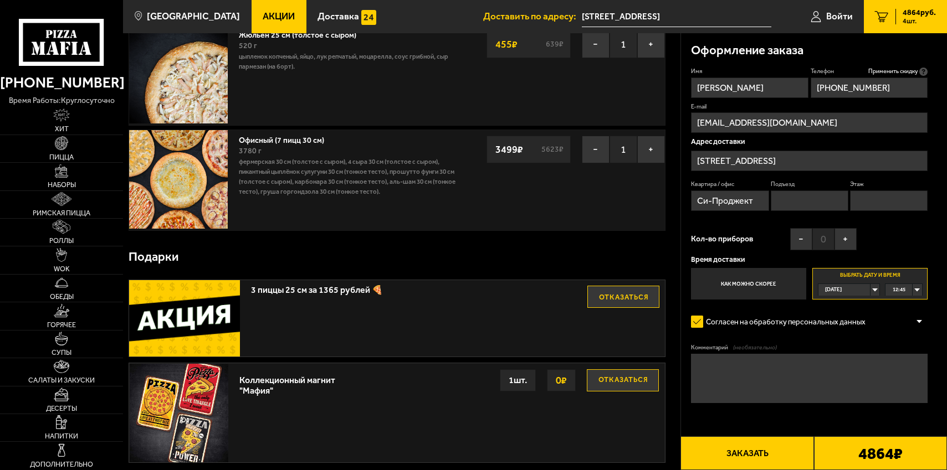
click at [723, 452] on button "Заказать" at bounding box center [746, 454] width 133 height 34
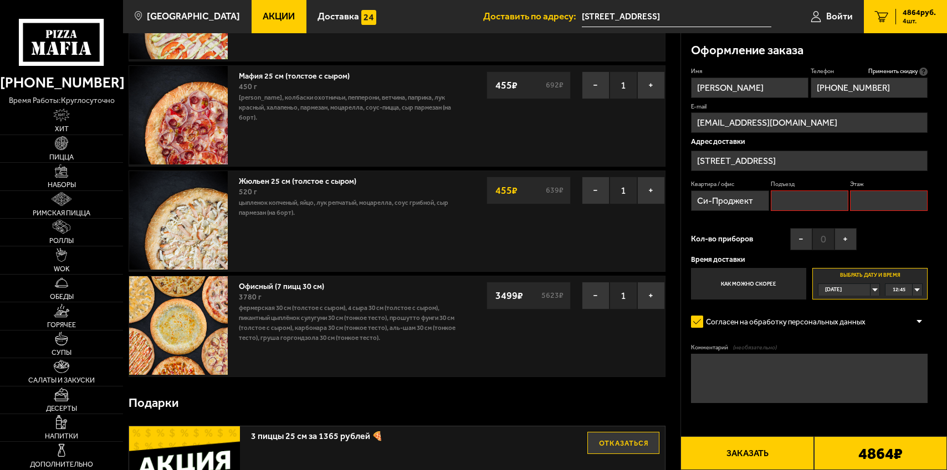
scroll to position [94, 0]
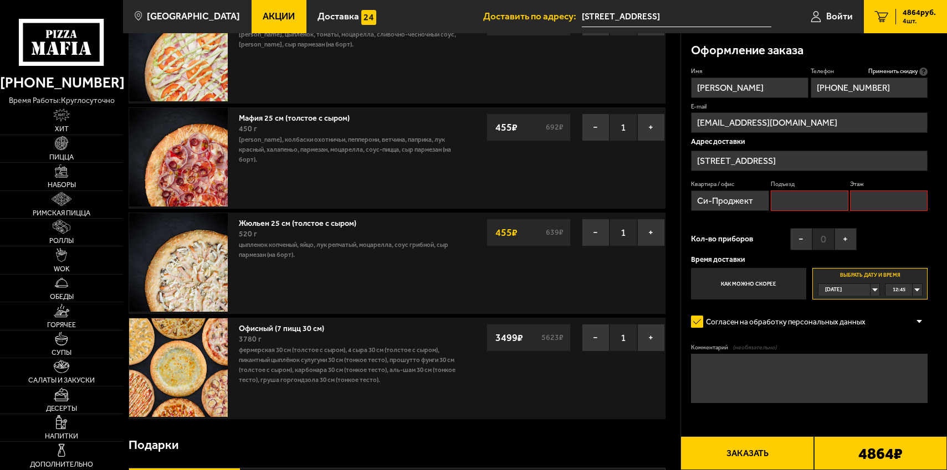
click at [866, 207] on input "Этаж" at bounding box center [889, 201] width 78 height 20
type input "3"
click at [822, 193] on input "Подъезд" at bounding box center [810, 201] width 78 height 20
type input "1"
drag, startPoint x: 855, startPoint y: 204, endPoint x: 865, endPoint y: 204, distance: 10.0
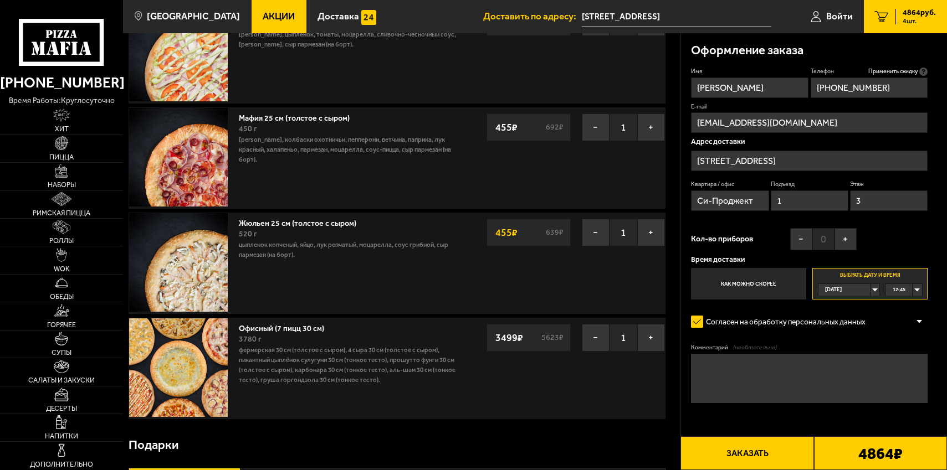
click at [865, 204] on input "3" at bounding box center [889, 201] width 78 height 20
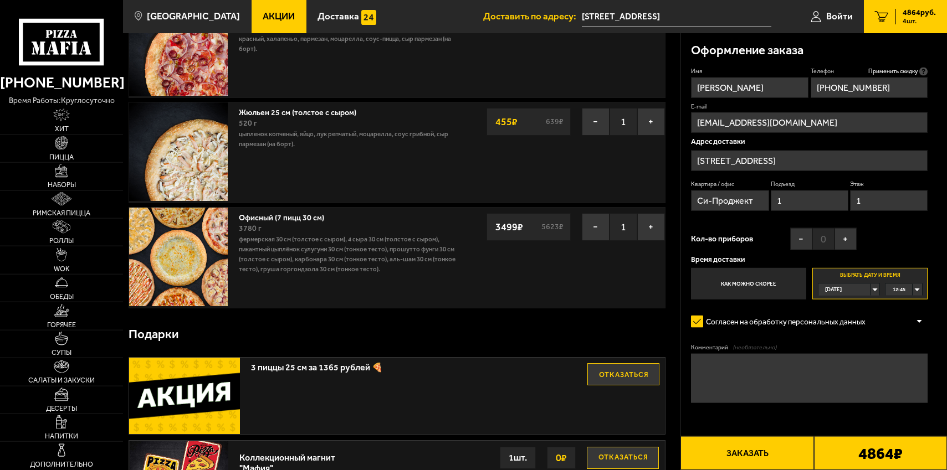
scroll to position [207, 0]
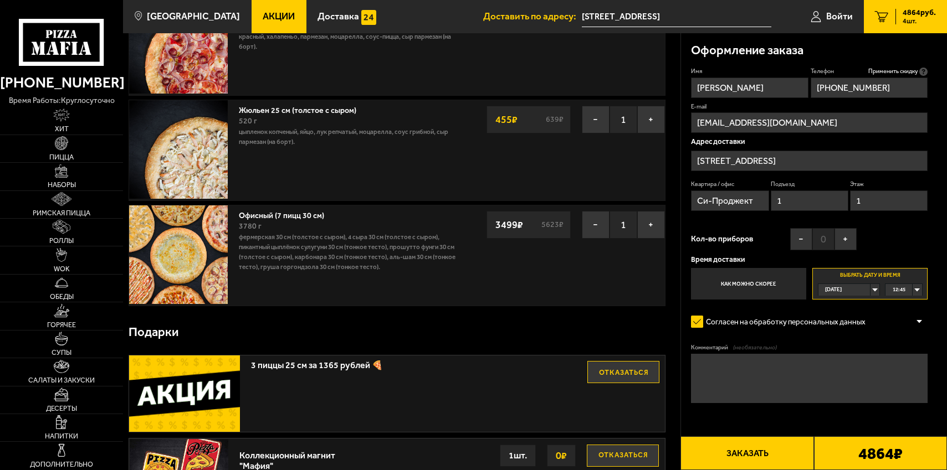
type input "1"
click at [770, 397] on textarea "Комментарий (необязательно)" at bounding box center [809, 378] width 237 height 49
click at [735, 453] on button "Заказать" at bounding box center [746, 454] width 133 height 34
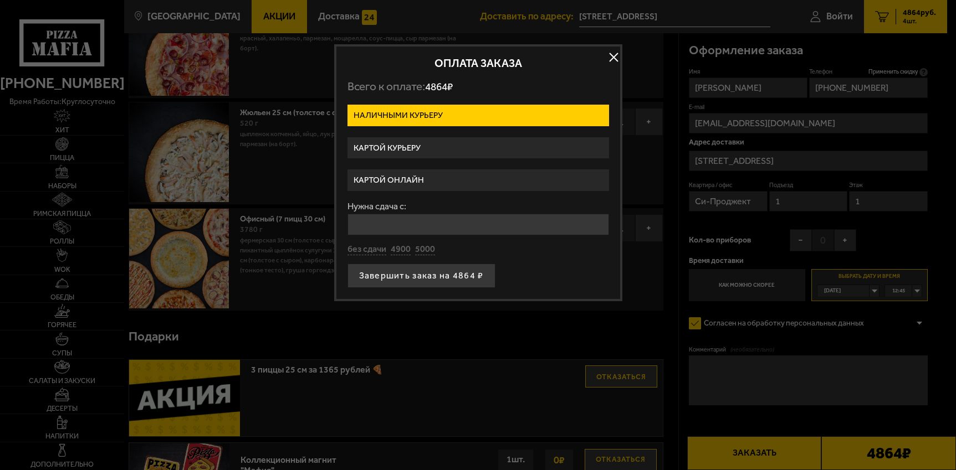
click at [412, 147] on label "Картой курьеру" at bounding box center [477, 148] width 261 height 22
click at [0, 0] on input "Картой курьеру" at bounding box center [0, 0] width 0 height 0
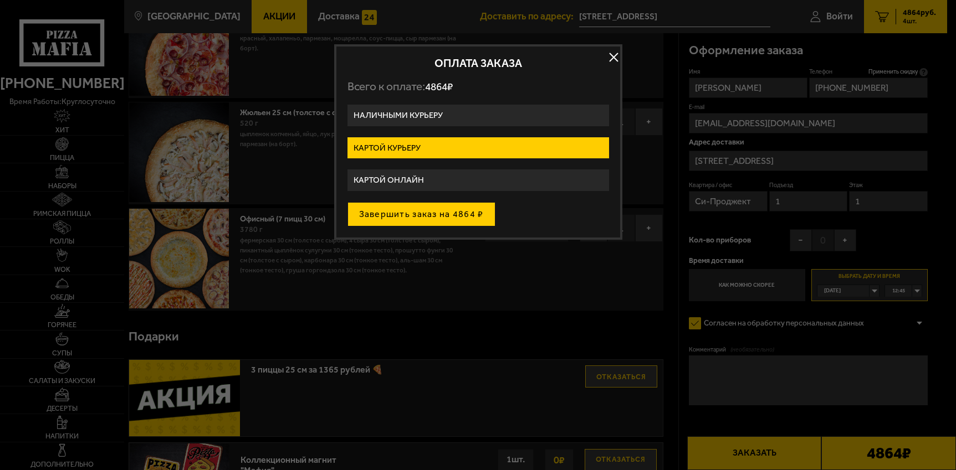
click at [451, 216] on button "Завершить заказ на 4864 ₽" at bounding box center [421, 214] width 148 height 24
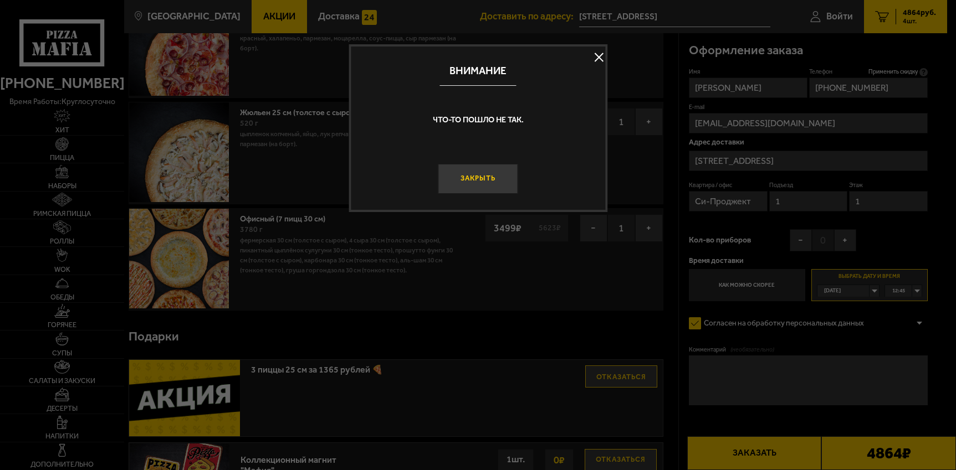
click at [510, 186] on button "Закрыть" at bounding box center [478, 179] width 80 height 30
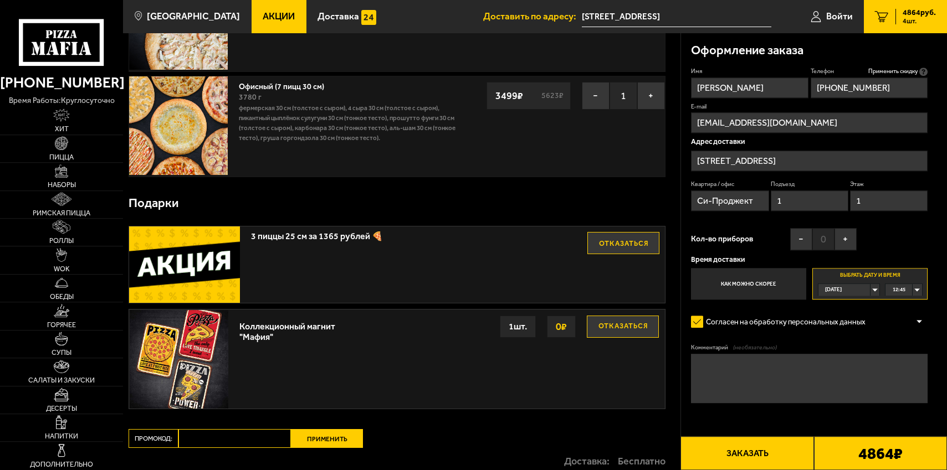
scroll to position [339, 0]
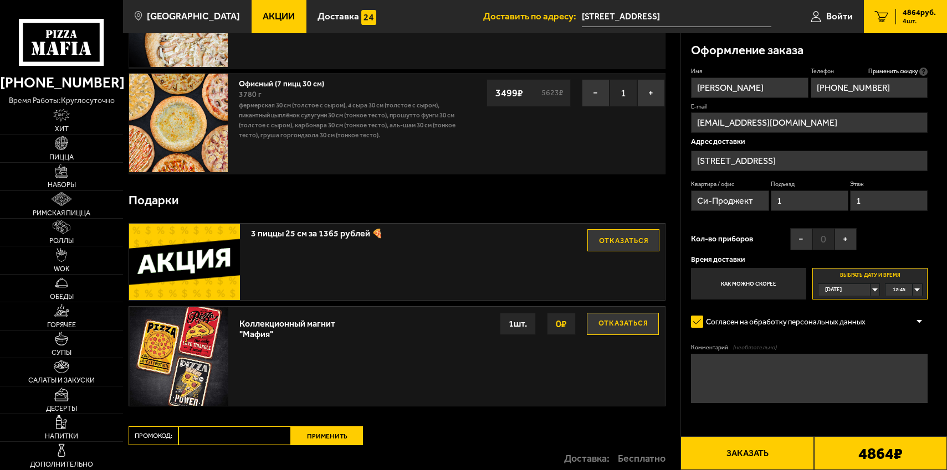
click at [769, 452] on button "Заказать" at bounding box center [746, 454] width 133 height 34
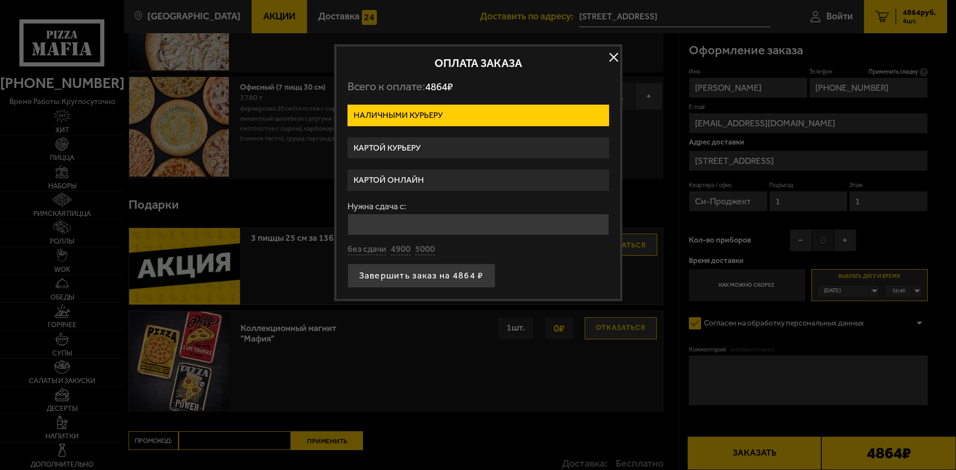
click at [386, 151] on label "Картой курьеру" at bounding box center [477, 148] width 261 height 22
click at [0, 0] on input "Картой курьеру" at bounding box center [0, 0] width 0 height 0
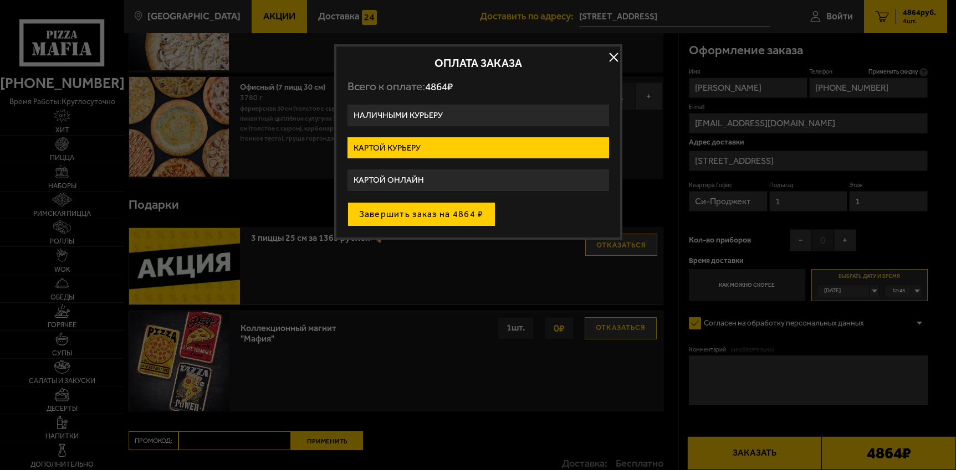
click at [427, 217] on button "Завершить заказ на 4864 ₽" at bounding box center [421, 214] width 148 height 24
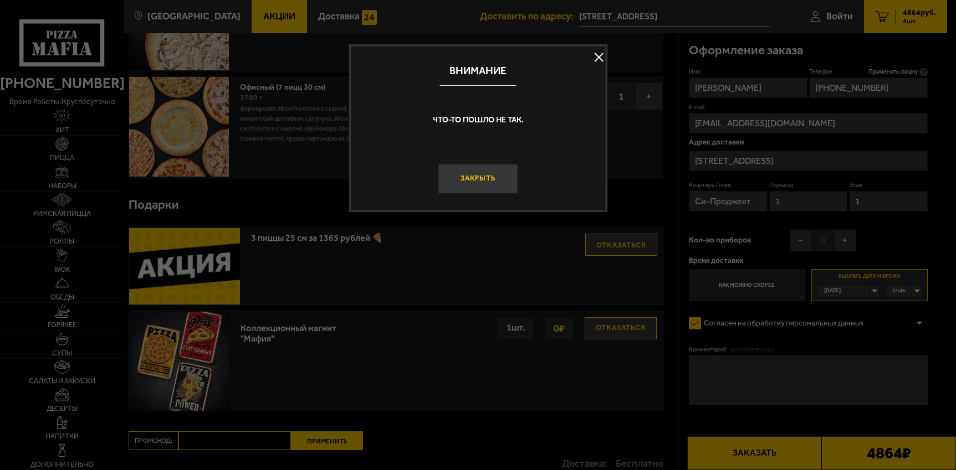
click at [500, 177] on button "Закрыть" at bounding box center [478, 179] width 80 height 30
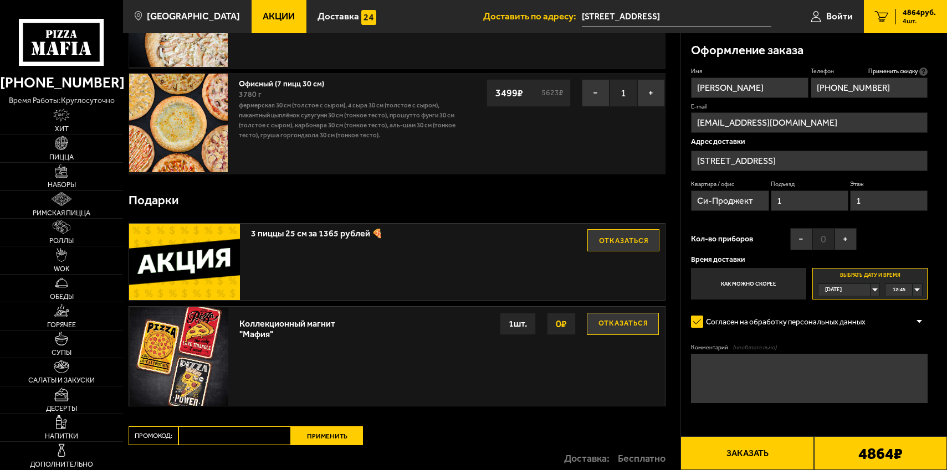
drag, startPoint x: 729, startPoint y: 450, endPoint x: 699, endPoint y: 447, distance: 30.7
click at [730, 450] on button "Заказать" at bounding box center [746, 454] width 133 height 34
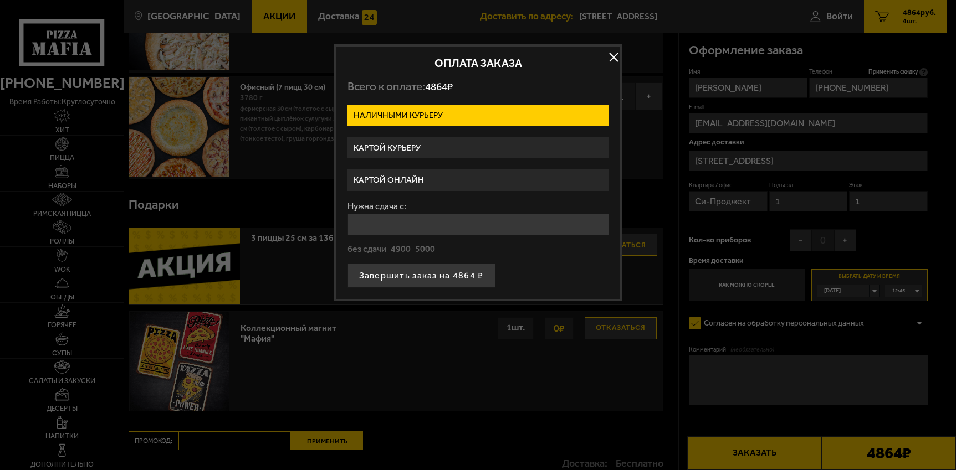
click at [434, 183] on label "Картой онлайн" at bounding box center [477, 181] width 261 height 22
click at [0, 0] on input "Картой онлайн" at bounding box center [0, 0] width 0 height 0
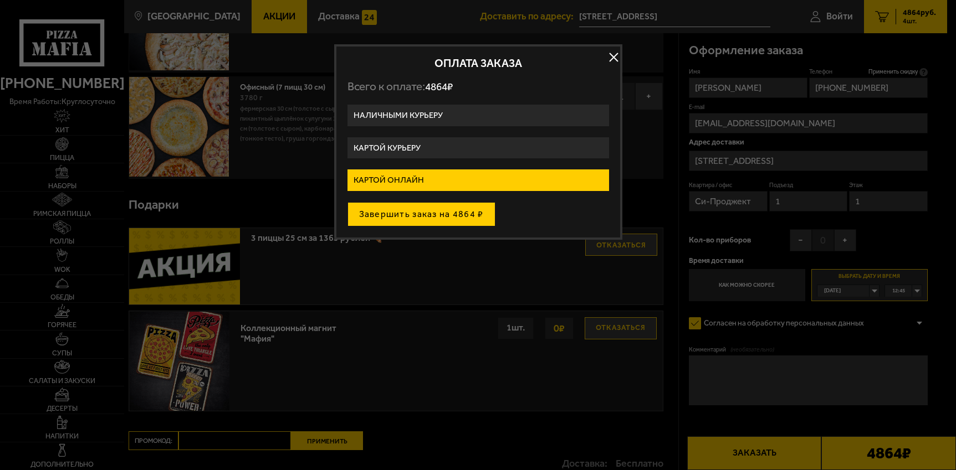
click at [448, 209] on button "Завершить заказ на 4864 ₽" at bounding box center [421, 214] width 148 height 24
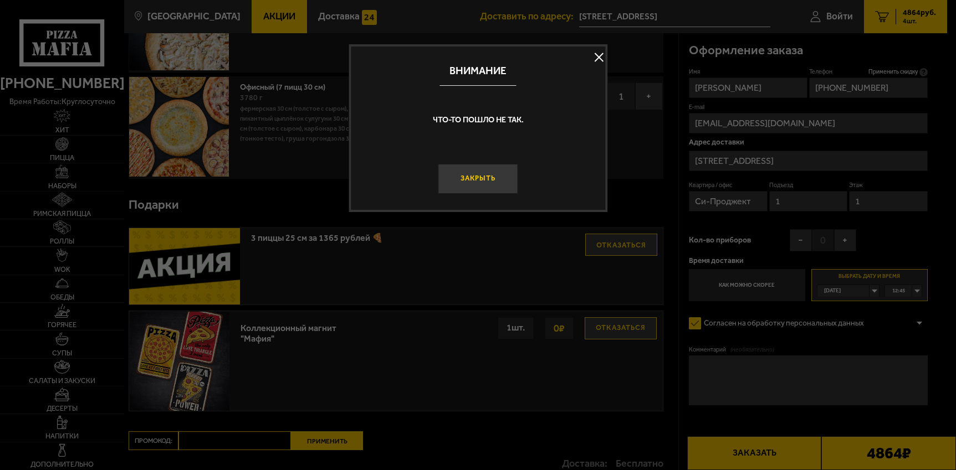
click at [507, 179] on button "Закрыть" at bounding box center [478, 179] width 80 height 30
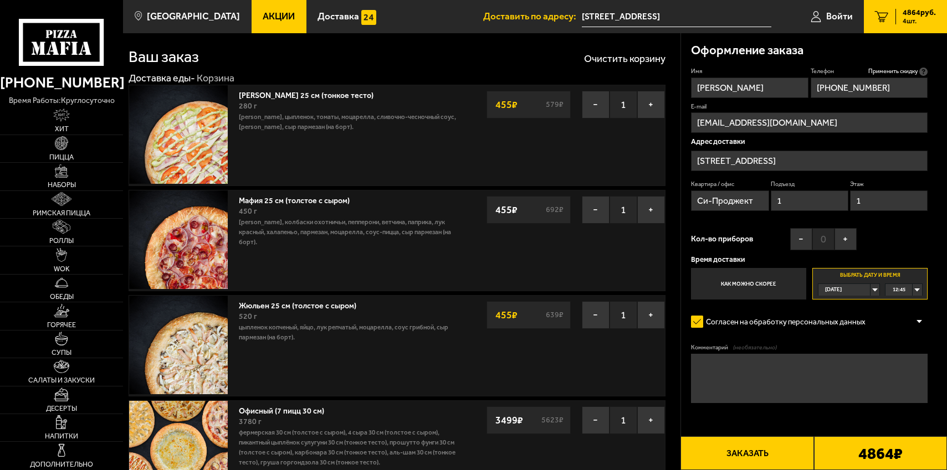
scroll to position [0, 0]
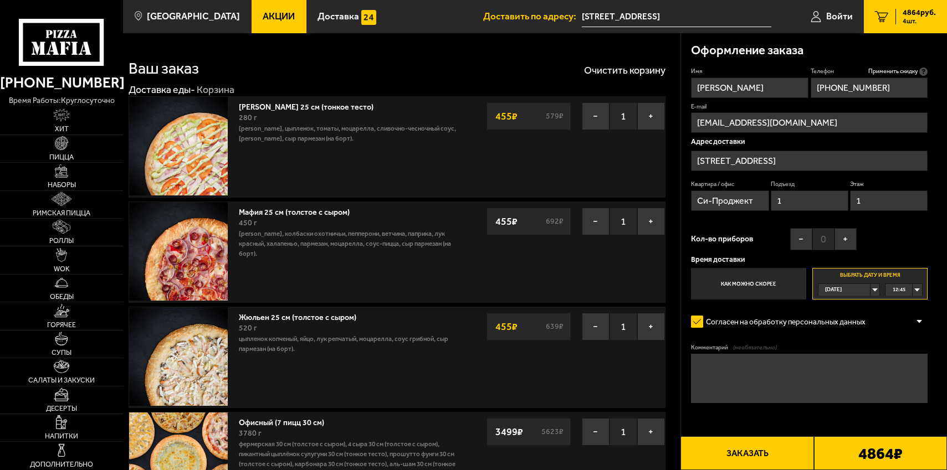
click at [842, 167] on input "[STREET_ADDRESS]" at bounding box center [809, 161] width 237 height 20
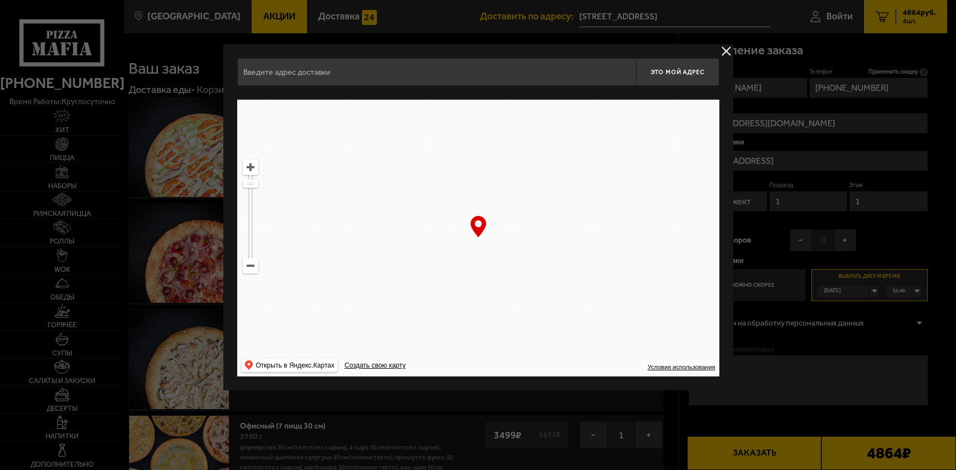
type input "[STREET_ADDRESS]"
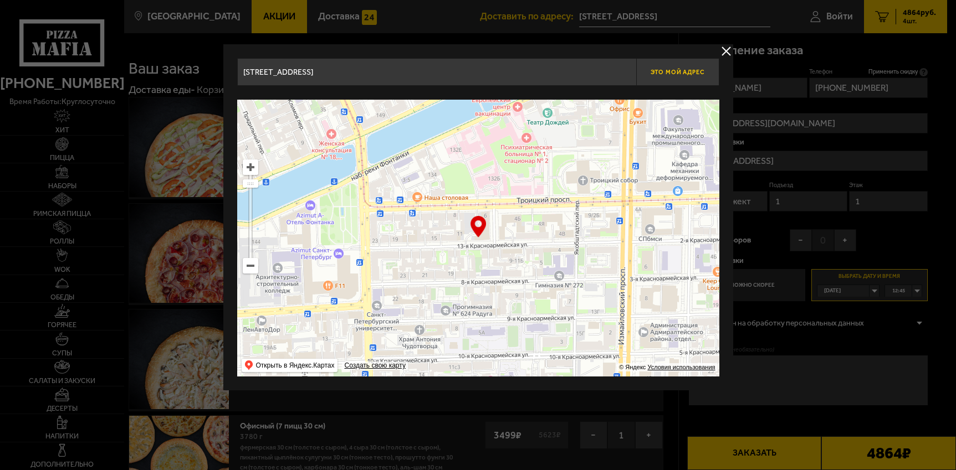
click at [694, 76] on button "Это мой адрес" at bounding box center [677, 72] width 83 height 28
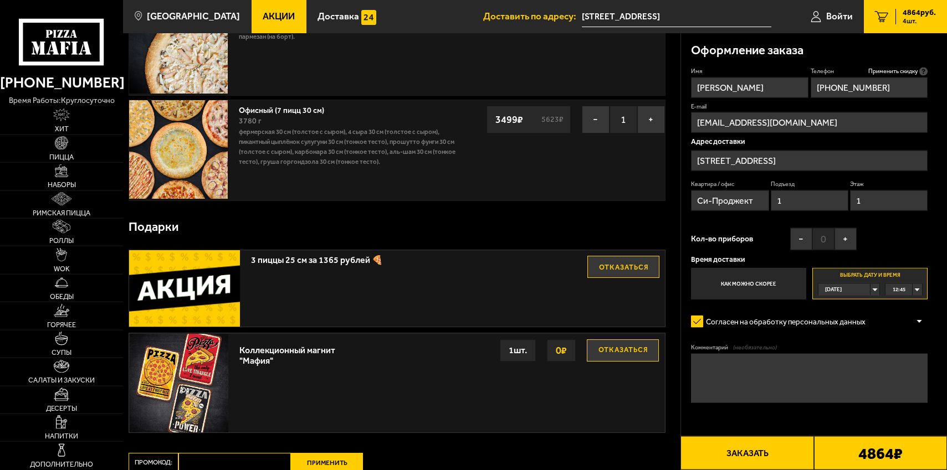
scroll to position [339, 0]
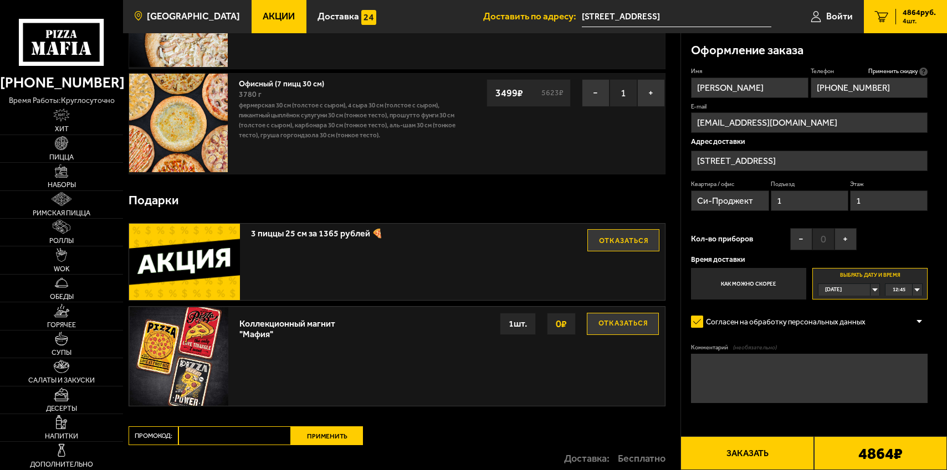
click at [192, 20] on span "[GEOGRAPHIC_DATA]" at bounding box center [193, 16] width 93 height 9
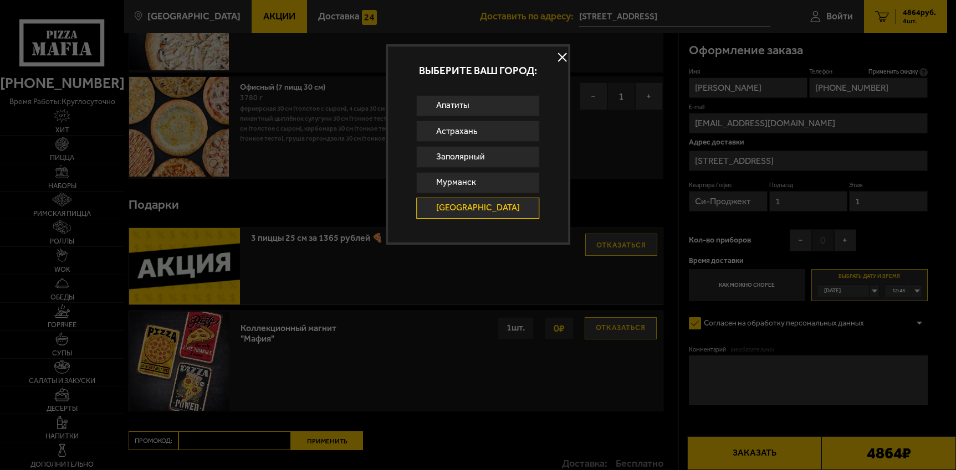
click at [553, 60] on button at bounding box center [561, 57] width 17 height 17
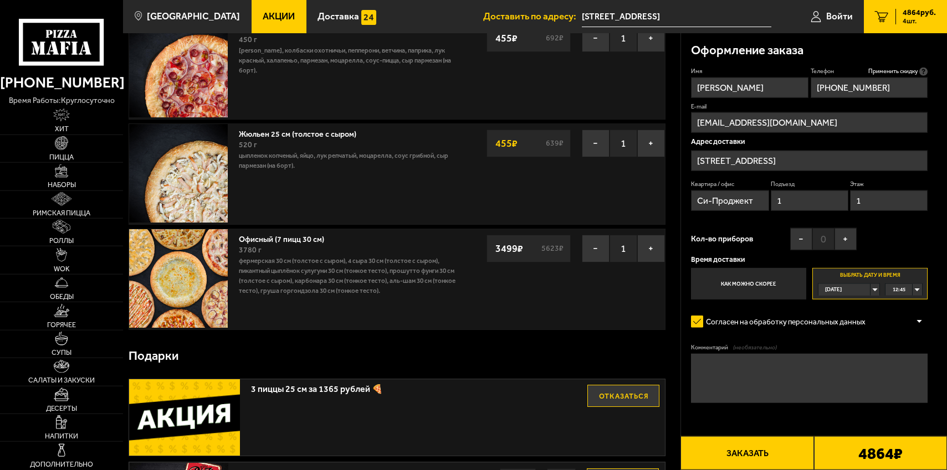
scroll to position [0, 0]
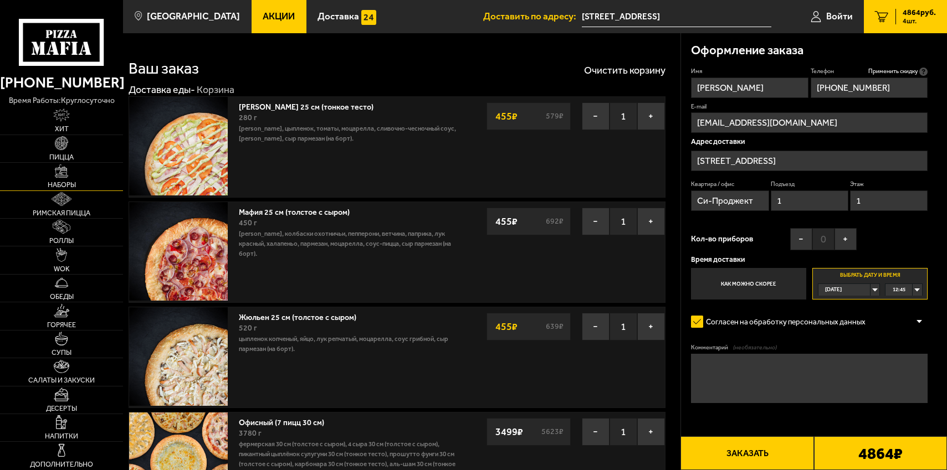
click at [66, 181] on link "Наборы" at bounding box center [61, 176] width 123 height 27
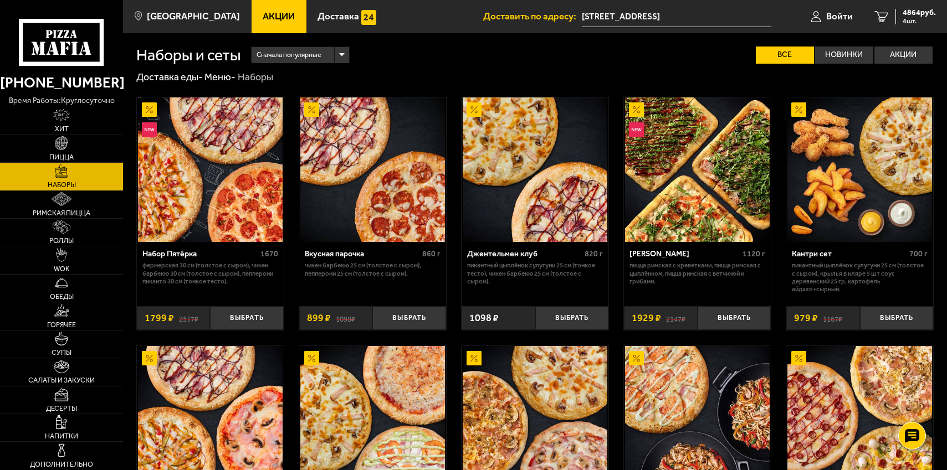
click at [259, 27] on link "Акции" at bounding box center [279, 16] width 55 height 33
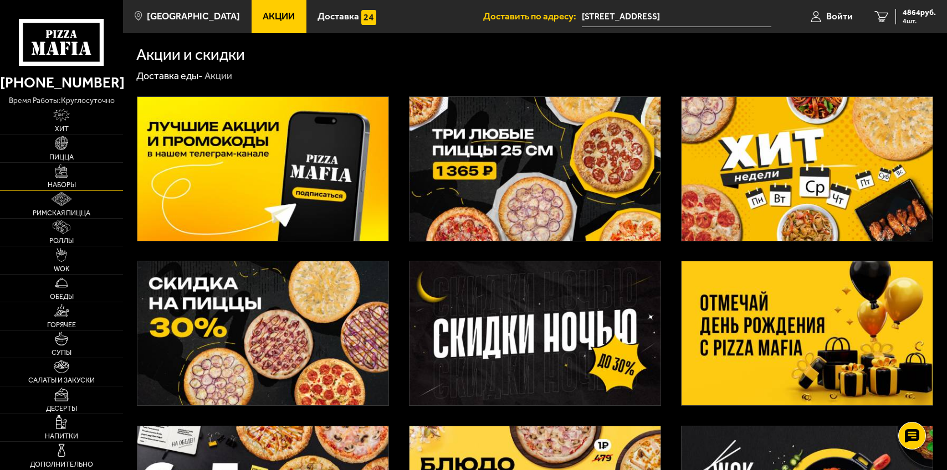
click at [64, 184] on span "Наборы" at bounding box center [62, 185] width 28 height 7
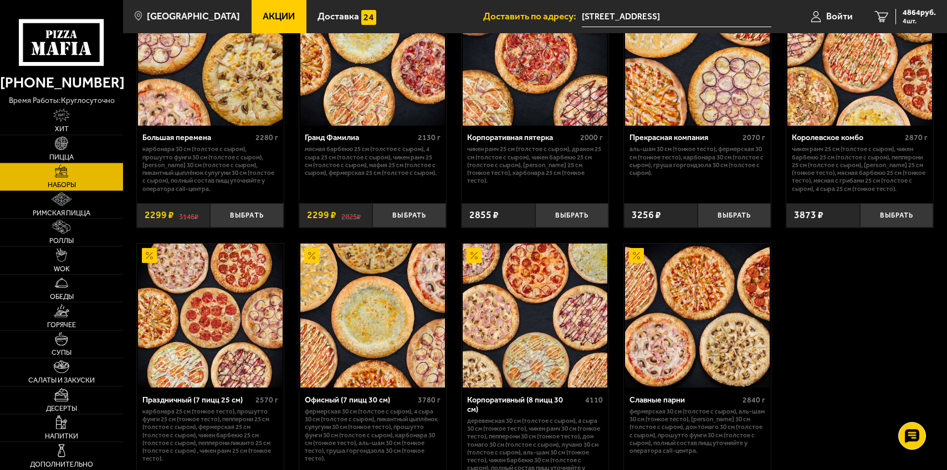
scroll to position [1306, 0]
